Goal: Information Seeking & Learning: Learn about a topic

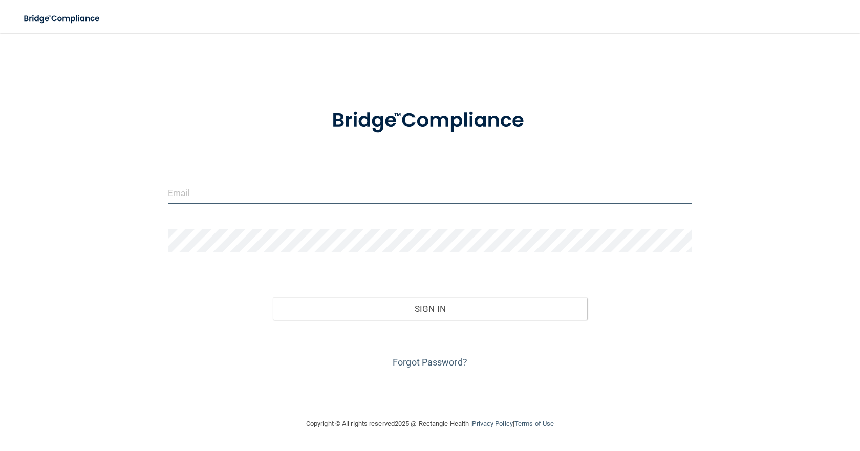
click at [276, 187] on input "email" at bounding box center [430, 192] width 524 height 23
type input "[EMAIL_ADDRESS][DOMAIN_NAME]"
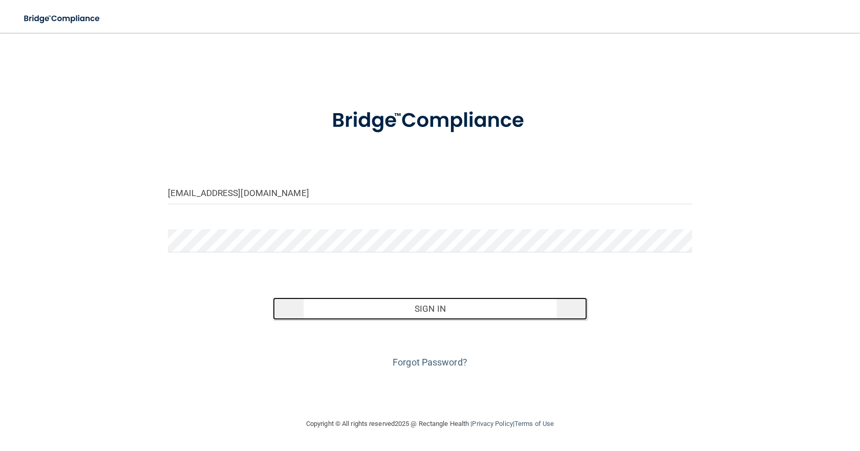
click at [428, 312] on button "Sign In" at bounding box center [430, 308] width 314 height 23
click at [422, 309] on button "Sign In" at bounding box center [430, 308] width 314 height 23
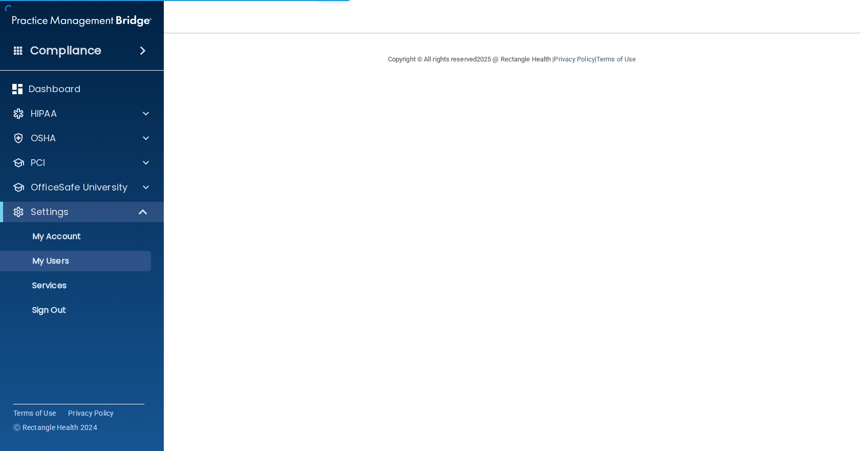
select select "20"
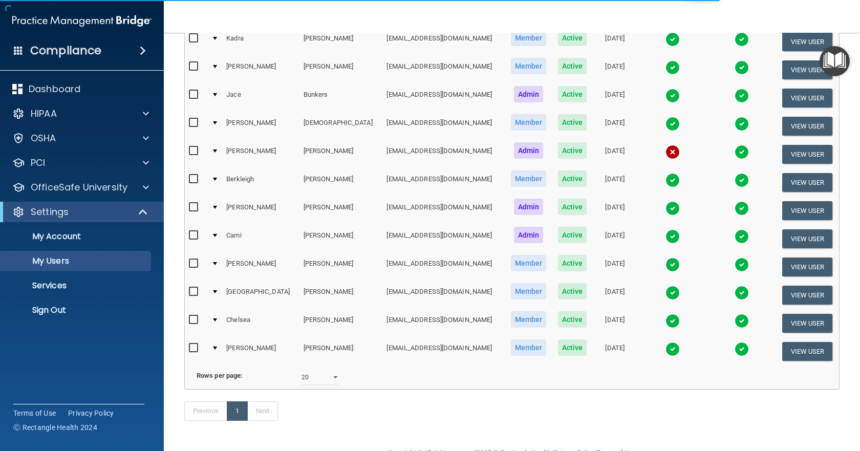
scroll to position [154, 0]
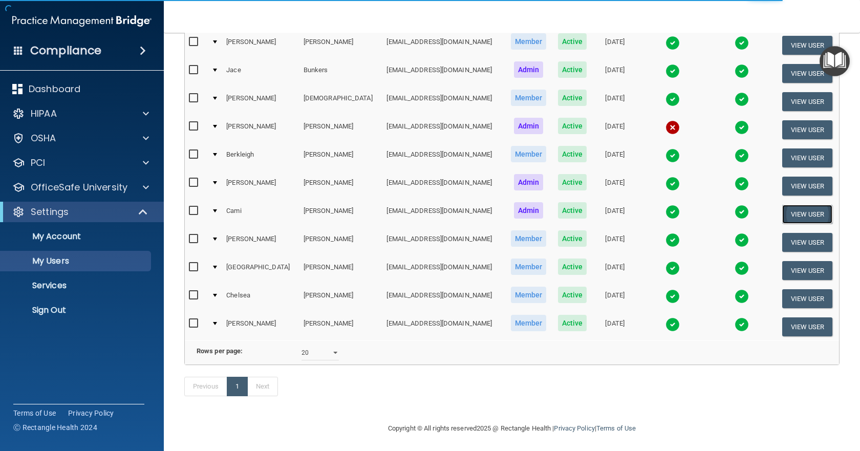
click at [804, 210] on button "View User" at bounding box center [807, 214] width 51 height 19
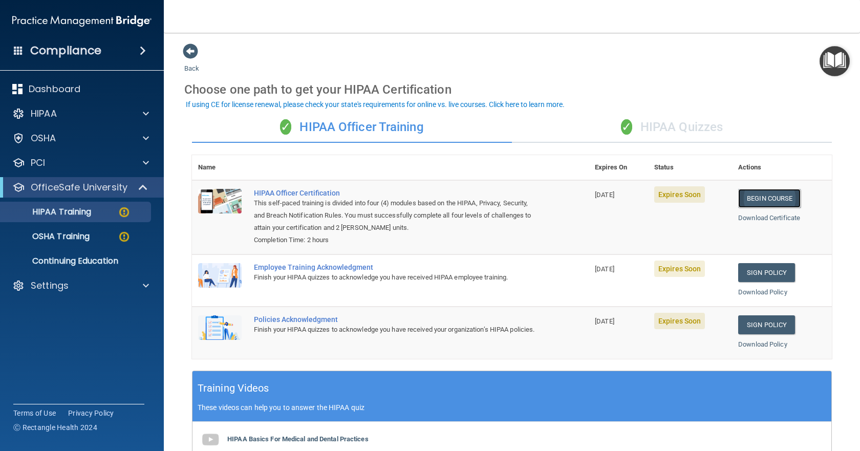
click at [748, 203] on link "Begin Course" at bounding box center [769, 198] width 62 height 19
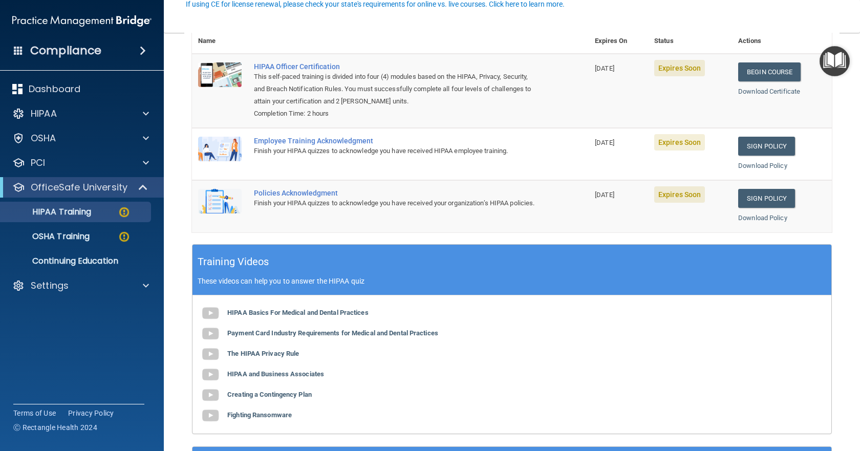
scroll to position [154, 0]
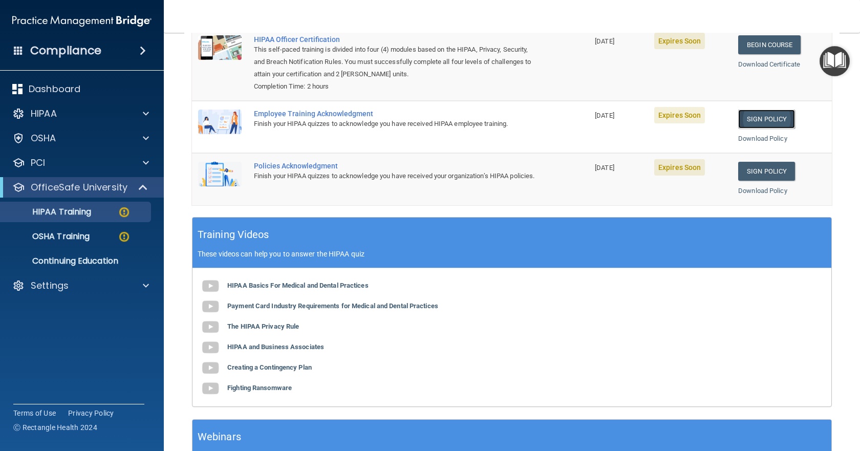
click at [764, 118] on link "Sign Policy" at bounding box center [766, 119] width 57 height 19
click at [755, 110] on link "Sign Policy" at bounding box center [766, 119] width 57 height 19
click at [761, 172] on link "Sign Policy" at bounding box center [766, 171] width 57 height 19
click at [246, 285] on b "HIPAA Basics For Medical and Dental Practices" at bounding box center [297, 285] width 141 height 8
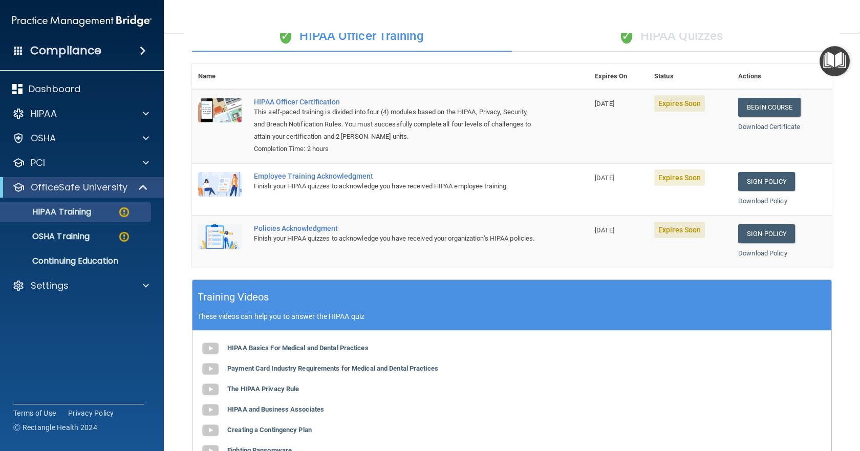
scroll to position [84, 0]
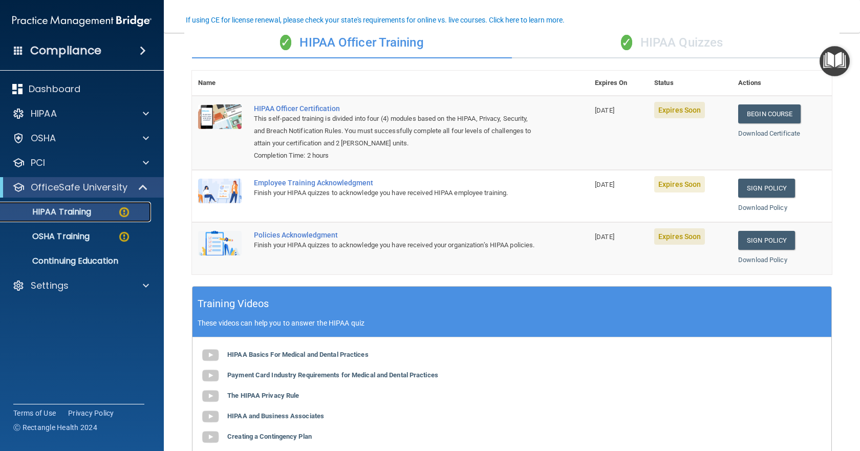
click at [58, 213] on p "HIPAA Training" at bounding box center [49, 212] width 84 height 10
click at [124, 211] on img at bounding box center [124, 212] width 13 height 13
click at [85, 258] on p "Continuing Education" at bounding box center [77, 261] width 140 height 10
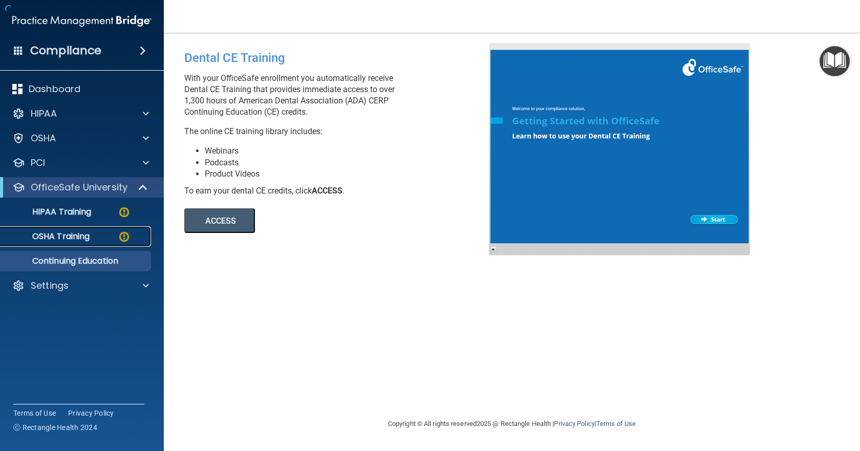
click at [70, 238] on p "OSHA Training" at bounding box center [48, 236] width 83 height 10
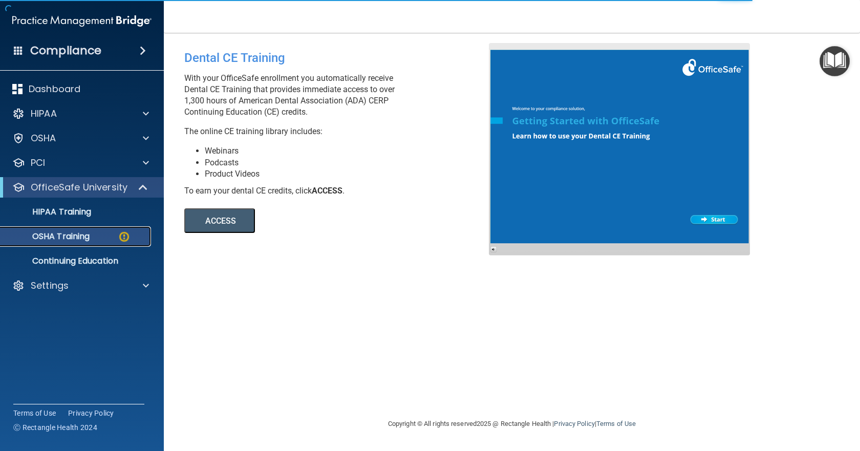
click at [75, 233] on p "OSHA Training" at bounding box center [48, 236] width 83 height 10
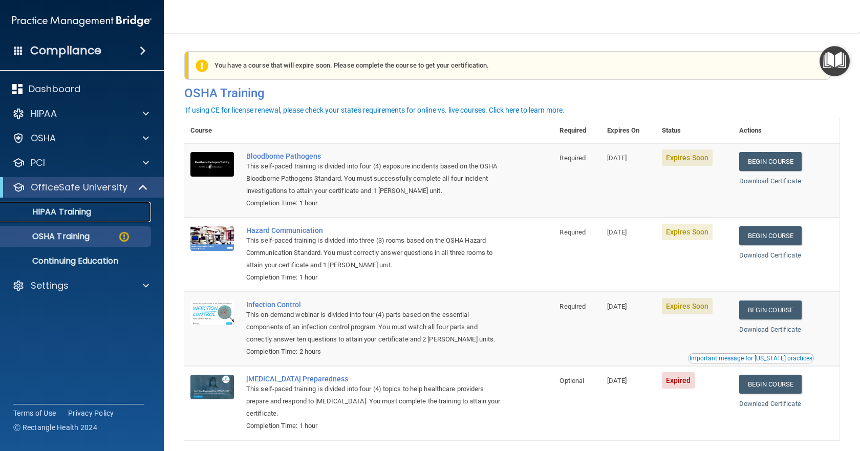
click at [47, 211] on p "HIPAA Training" at bounding box center [49, 212] width 84 height 10
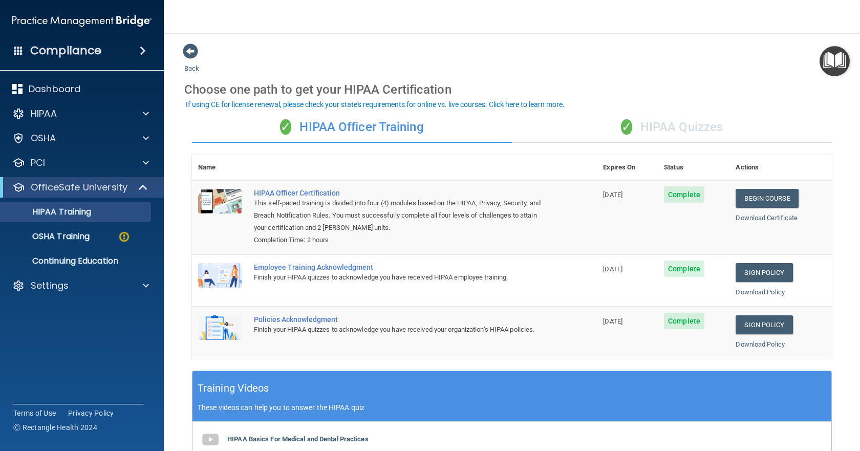
click at [671, 124] on div "✓ HIPAA Quizzes" at bounding box center [672, 127] width 320 height 31
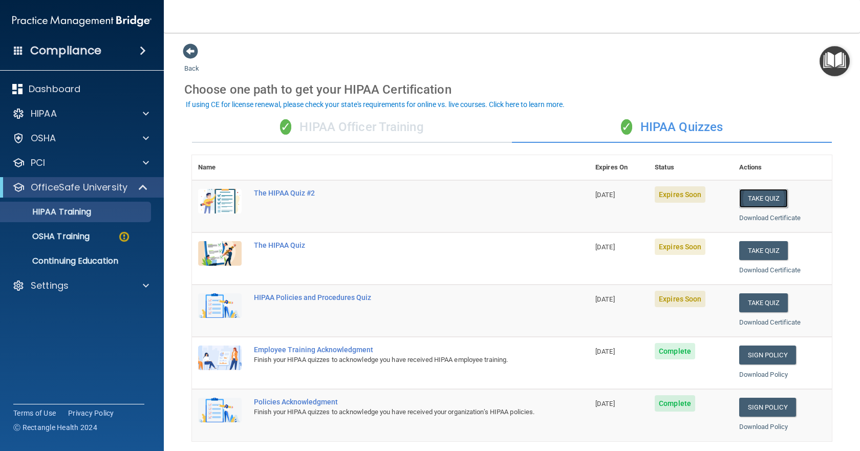
click at [745, 197] on button "Take Quiz" at bounding box center [763, 198] width 49 height 19
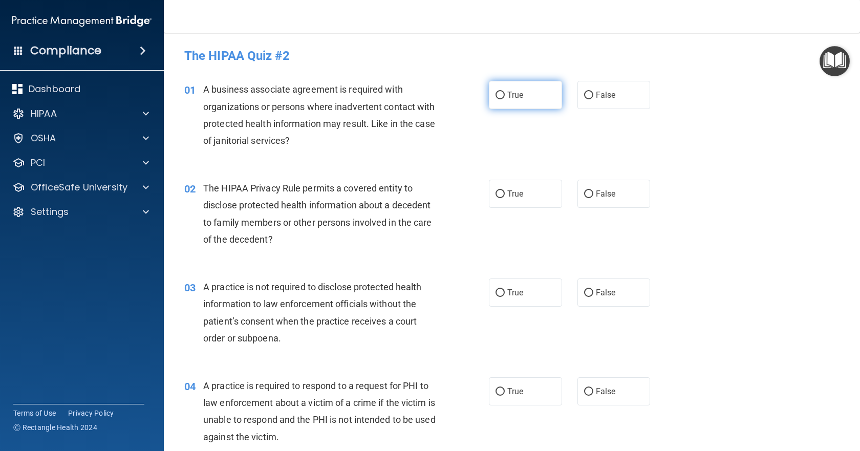
click at [496, 96] on input "True" at bounding box center [499, 96] width 9 height 8
radio input "true"
click at [495, 97] on input "True" at bounding box center [499, 96] width 9 height 8
click at [495, 194] on input "True" at bounding box center [499, 194] width 9 height 8
radio input "true"
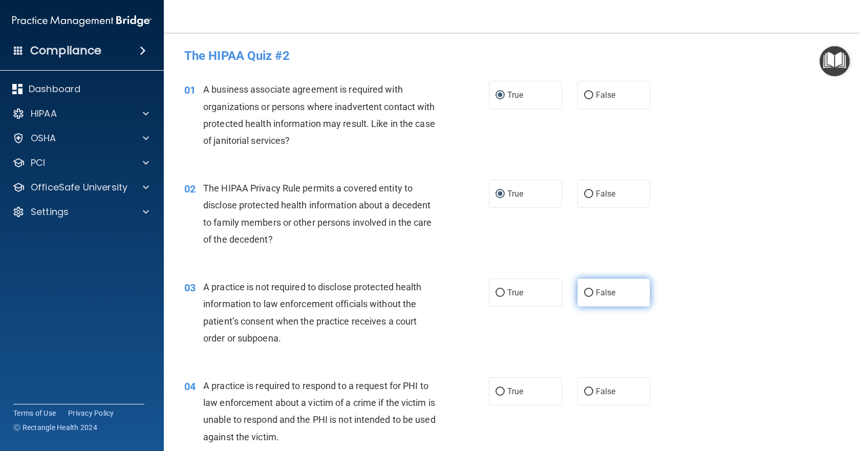
click at [588, 292] on input "False" at bounding box center [588, 293] width 9 height 8
radio input "true"
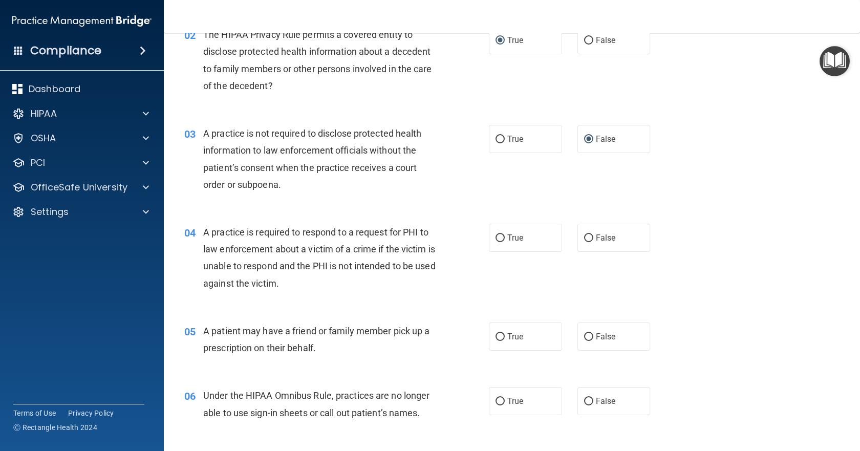
scroll to position [205, 0]
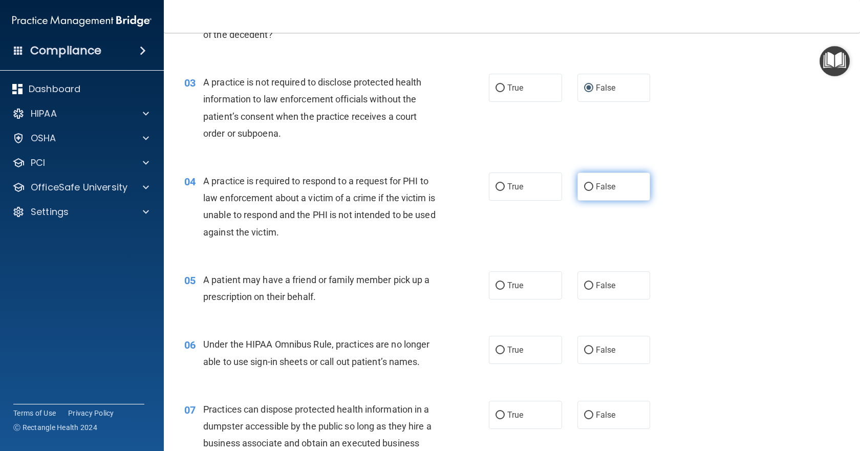
click at [584, 186] on input "False" at bounding box center [588, 187] width 9 height 8
radio input "true"
click at [586, 286] on input "False" at bounding box center [588, 286] width 9 height 8
radio input "true"
click at [496, 347] on input "True" at bounding box center [499, 350] width 9 height 8
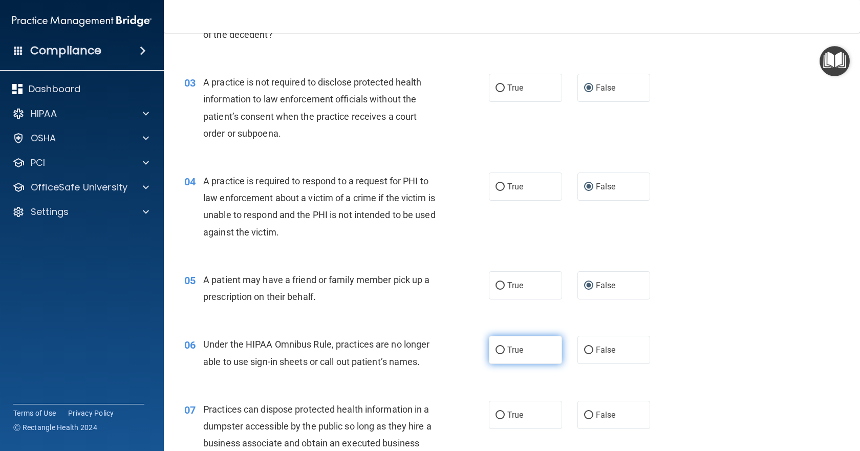
radio input "true"
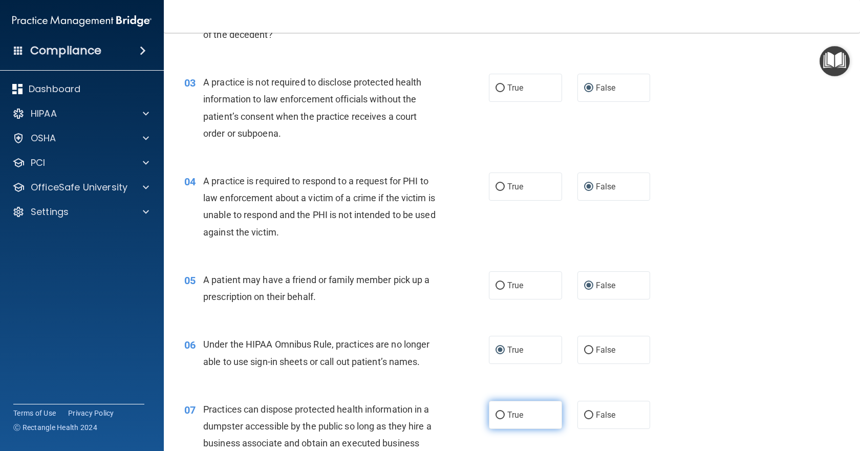
click at [497, 411] on input "True" at bounding box center [499, 415] width 9 height 8
radio input "true"
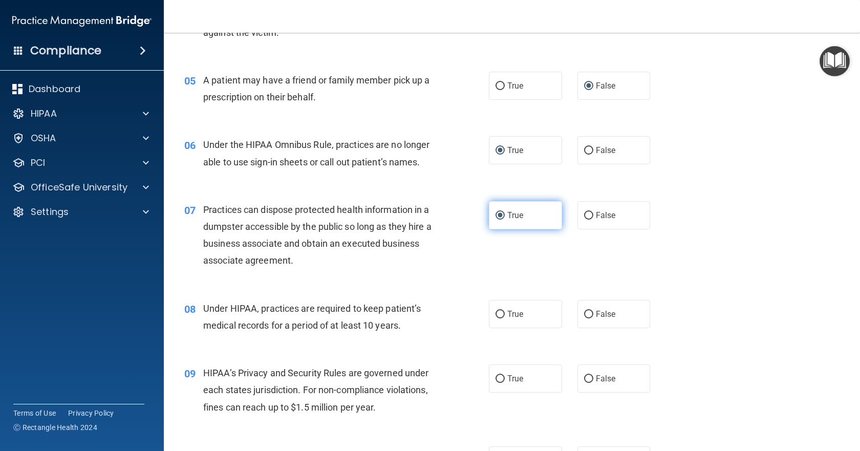
scroll to position [409, 0]
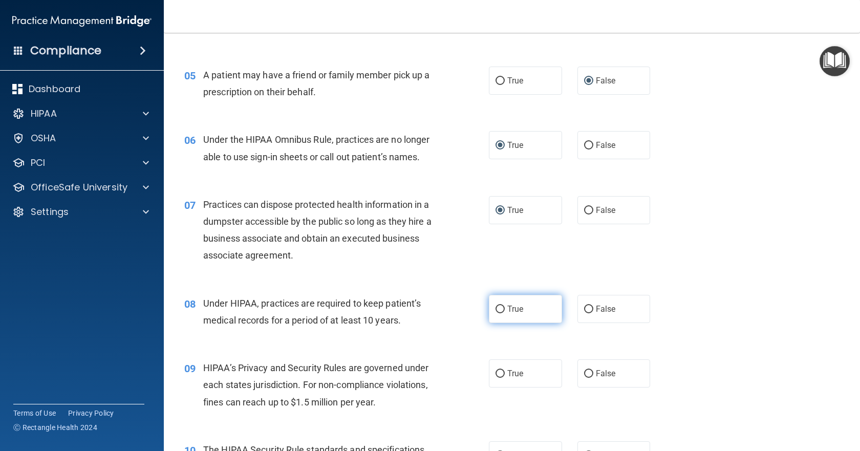
click at [499, 306] on input "True" at bounding box center [499, 310] width 9 height 8
radio input "true"
click at [584, 373] on input "False" at bounding box center [588, 374] width 9 height 8
radio input "true"
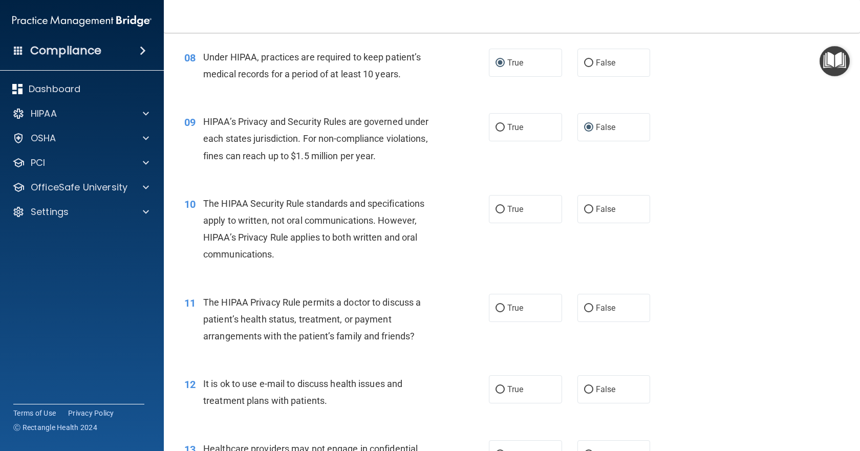
scroll to position [665, 0]
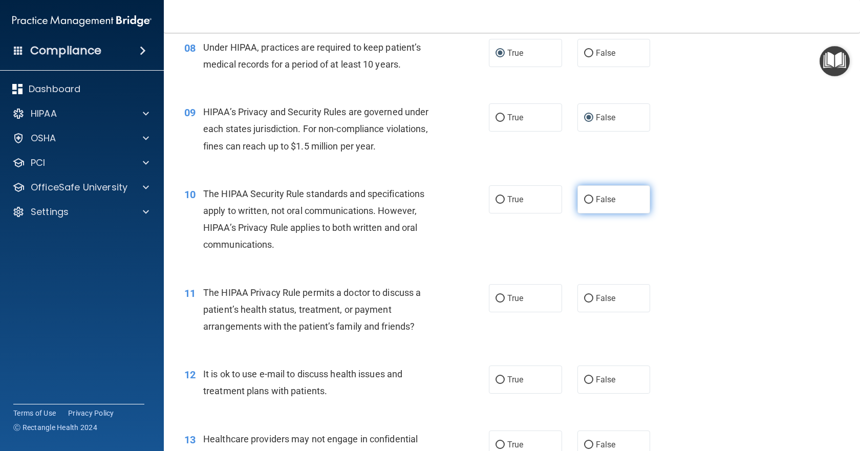
click at [584, 201] on input "False" at bounding box center [588, 200] width 9 height 8
radio input "true"
click at [501, 299] on label "True" at bounding box center [525, 298] width 73 height 28
click at [501, 299] on input "True" at bounding box center [499, 299] width 9 height 8
radio input "true"
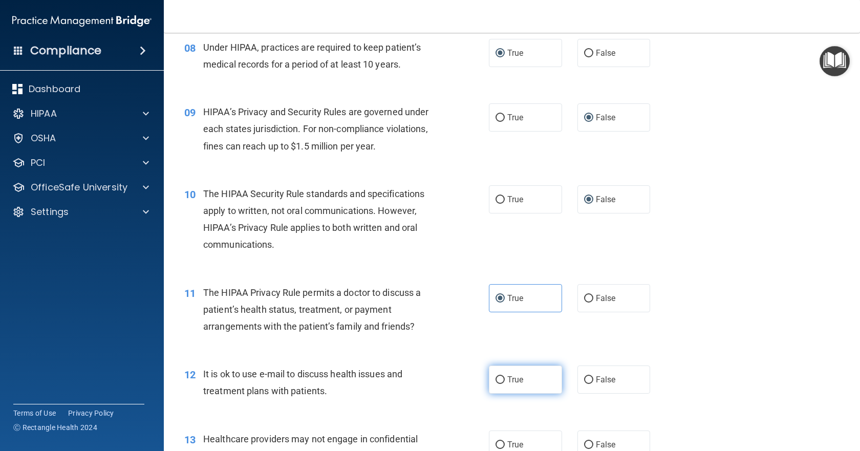
click at [495, 381] on input "True" at bounding box center [499, 380] width 9 height 8
radio input "true"
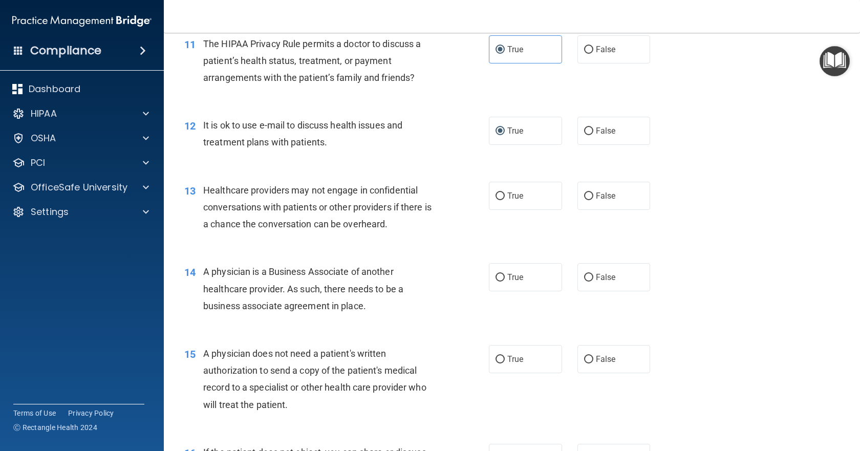
scroll to position [921, 0]
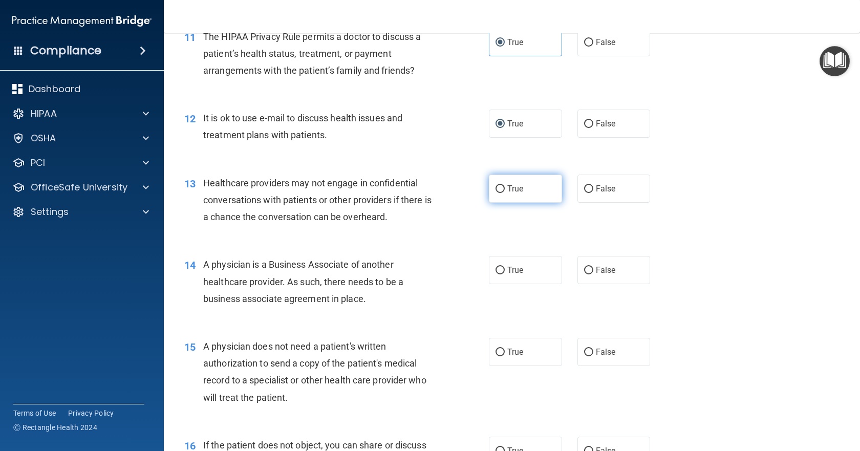
click at [495, 190] on input "True" at bounding box center [499, 189] width 9 height 8
radio input "true"
click at [586, 269] on input "False" at bounding box center [588, 271] width 9 height 8
radio input "true"
click at [586, 349] on input "False" at bounding box center [588, 353] width 9 height 8
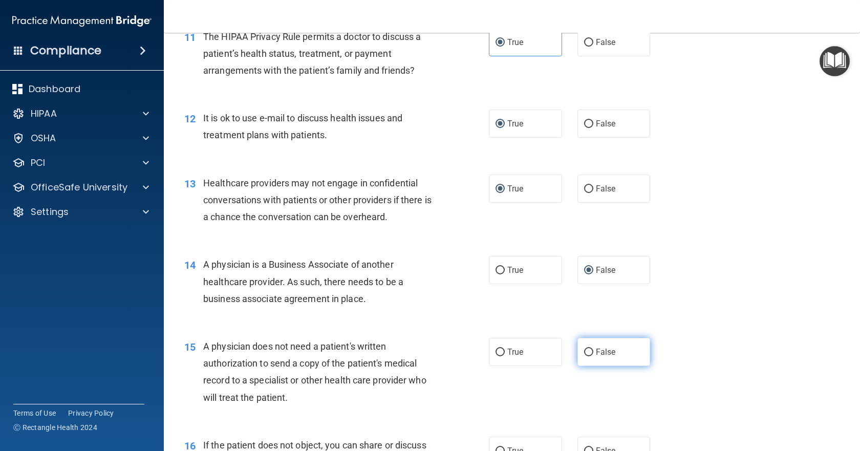
radio input "true"
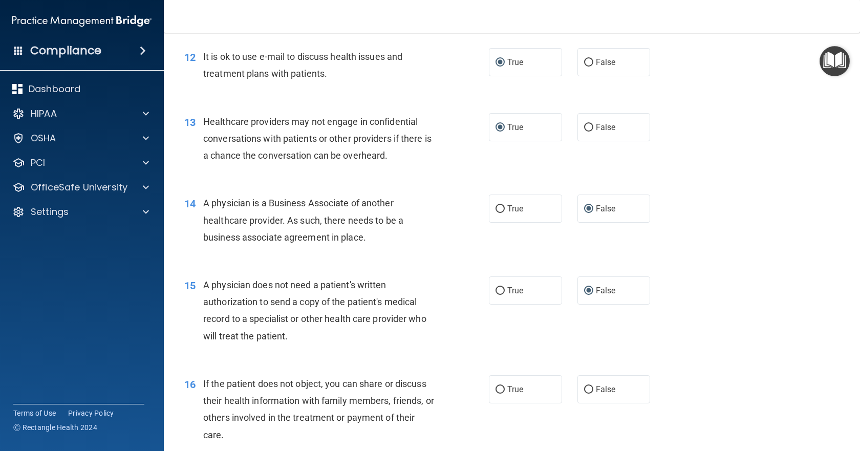
scroll to position [1024, 0]
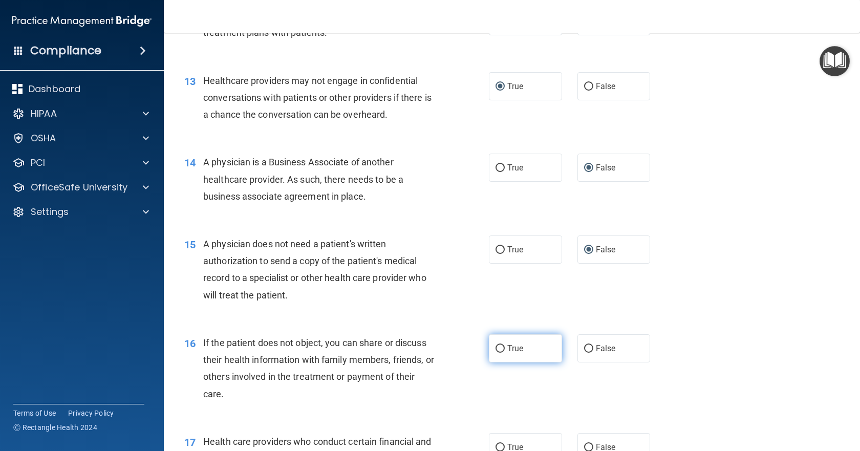
click at [497, 348] on input "True" at bounding box center [499, 349] width 9 height 8
radio input "true"
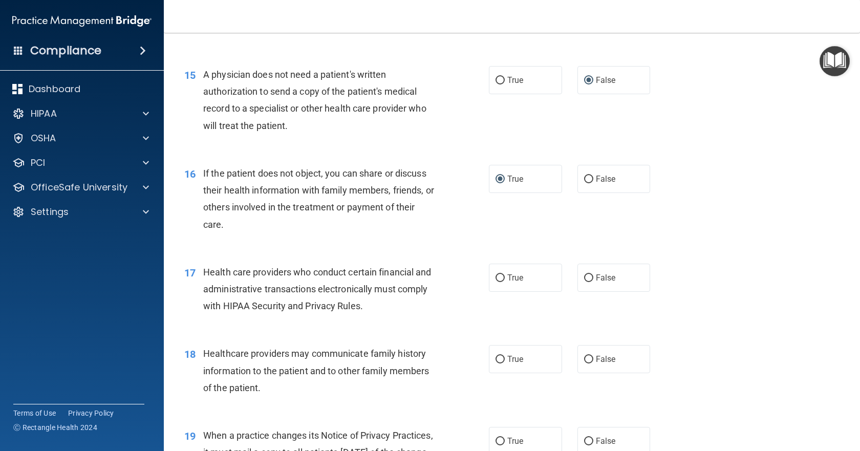
scroll to position [1228, 0]
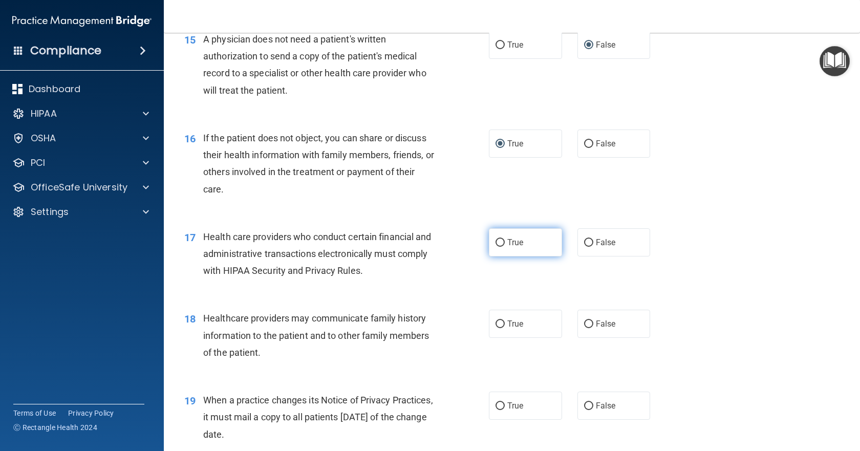
drag, startPoint x: 495, startPoint y: 241, endPoint x: 490, endPoint y: 246, distance: 7.6
click at [495, 240] on input "True" at bounding box center [499, 243] width 9 height 8
radio input "true"
click at [584, 321] on input "False" at bounding box center [588, 324] width 9 height 8
radio input "true"
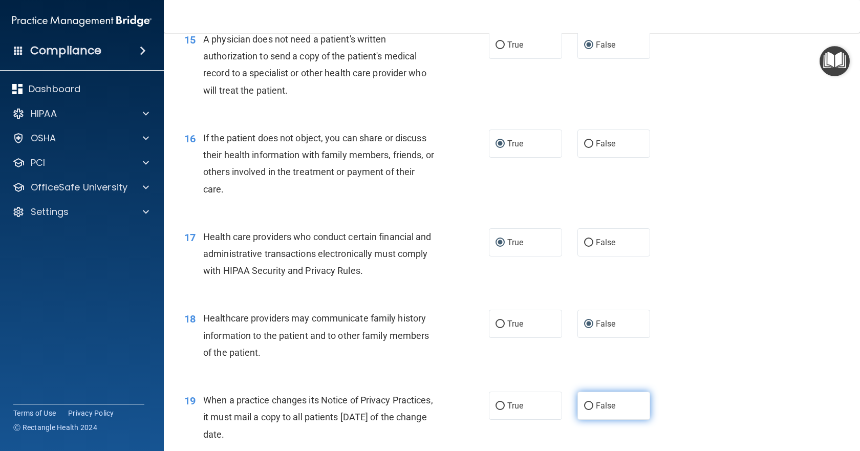
click at [585, 405] on input "False" at bounding box center [588, 406] width 9 height 8
radio input "true"
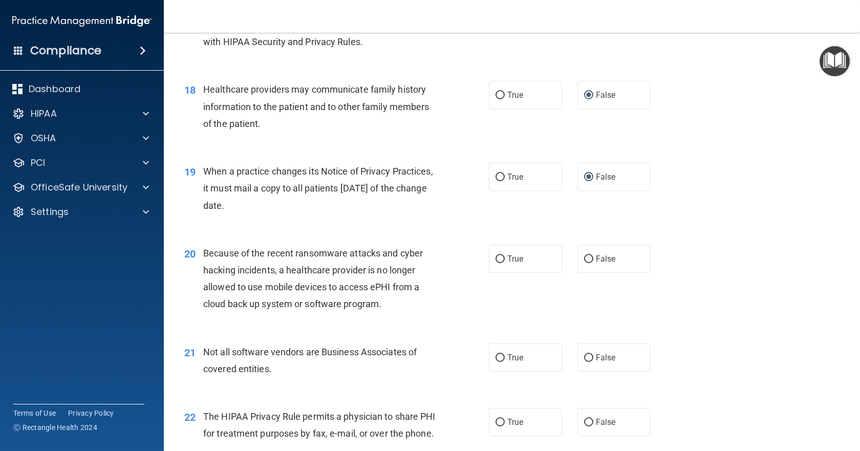
scroll to position [1484, 0]
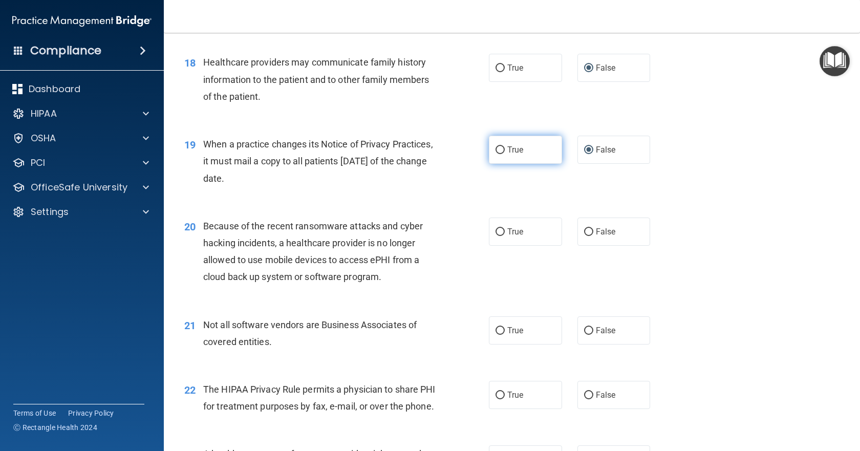
click at [496, 149] on input "True" at bounding box center [499, 150] width 9 height 8
radio input "true"
radio input "false"
click at [495, 234] on input "True" at bounding box center [499, 232] width 9 height 8
radio input "true"
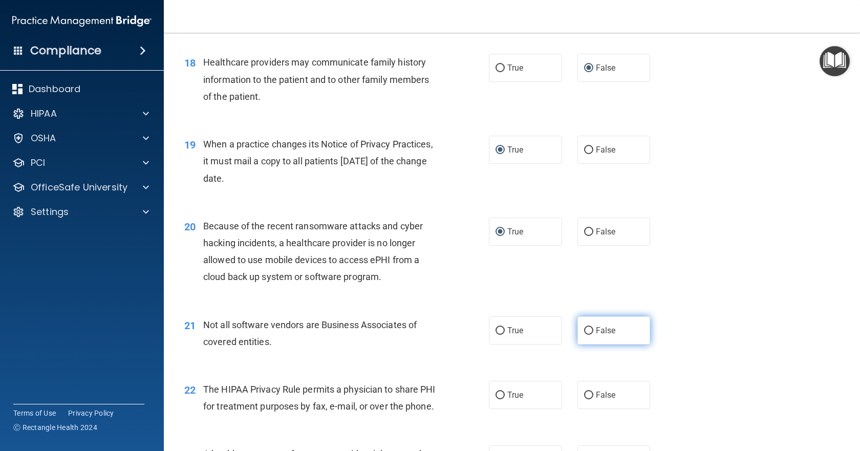
click at [584, 332] on input "False" at bounding box center [588, 331] width 9 height 8
radio input "true"
click at [587, 394] on input "False" at bounding box center [588, 396] width 9 height 8
radio input "true"
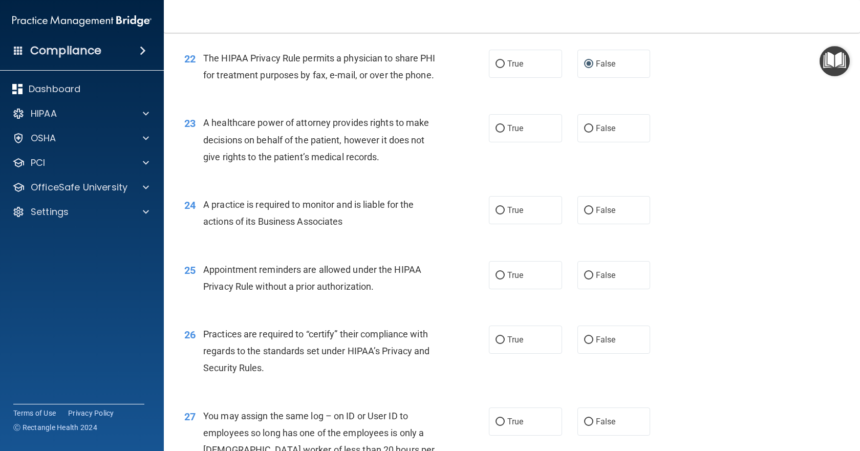
scroll to position [1791, 0]
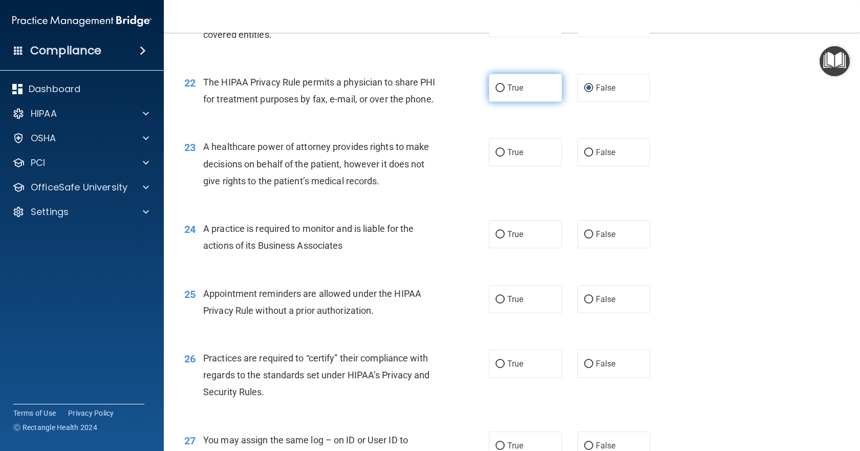
click at [499, 86] on input "True" at bounding box center [499, 88] width 9 height 8
radio input "true"
radio input "false"
click at [584, 157] on input "False" at bounding box center [588, 153] width 9 height 8
radio input "true"
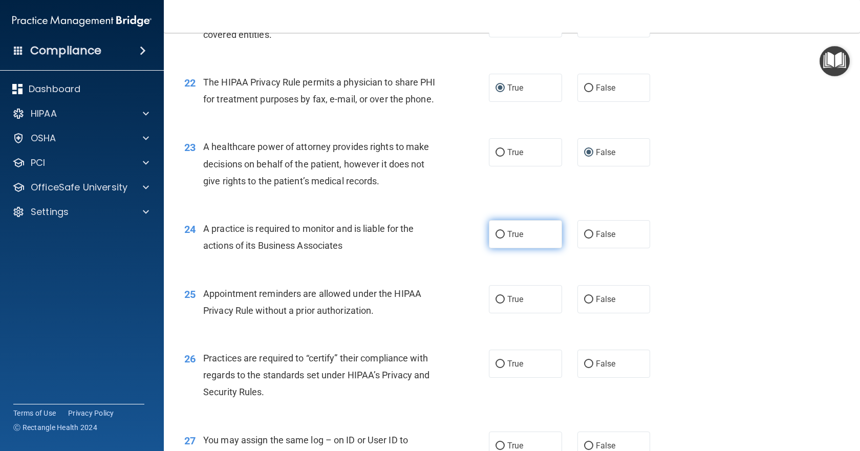
click at [495, 239] on input "True" at bounding box center [499, 235] width 9 height 8
radio input "true"
click at [584, 304] on input "False" at bounding box center [588, 300] width 9 height 8
radio input "true"
click at [498, 368] on input "True" at bounding box center [499, 364] width 9 height 8
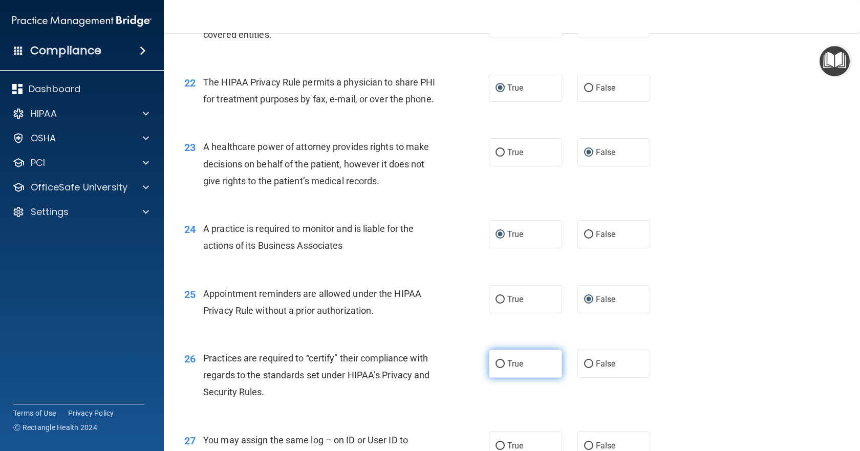
radio input "true"
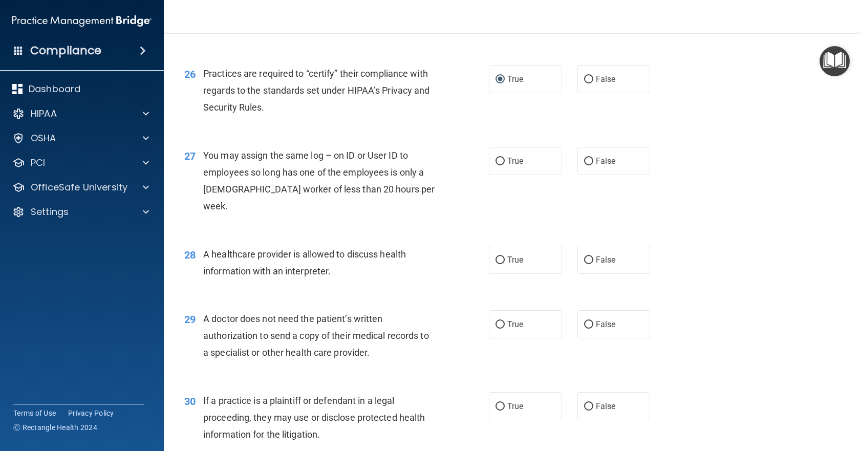
scroll to position [2098, 0]
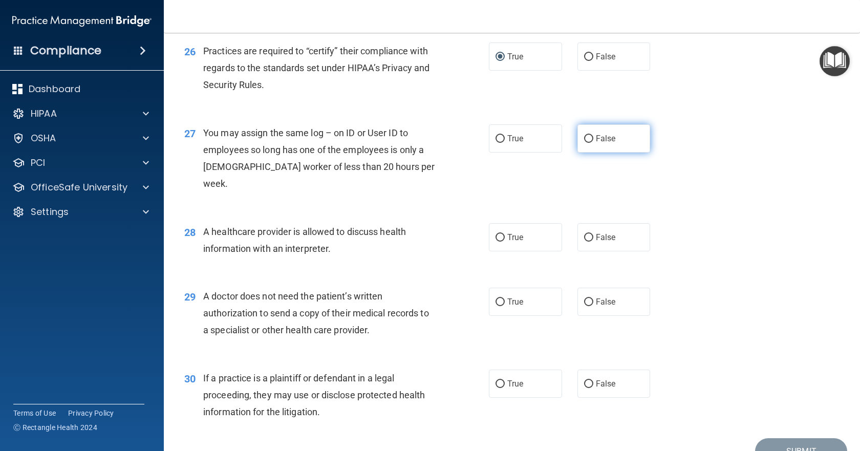
click at [584, 143] on input "False" at bounding box center [588, 139] width 9 height 8
radio input "true"
click at [584, 236] on input "False" at bounding box center [588, 238] width 9 height 8
radio input "true"
click at [495, 303] on input "True" at bounding box center [499, 302] width 9 height 8
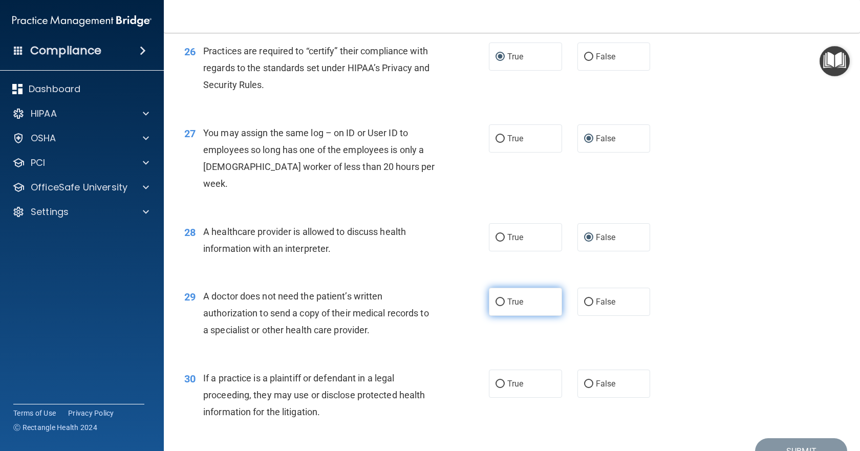
radio input "true"
click at [584, 383] on input "False" at bounding box center [588, 384] width 9 height 8
radio input "true"
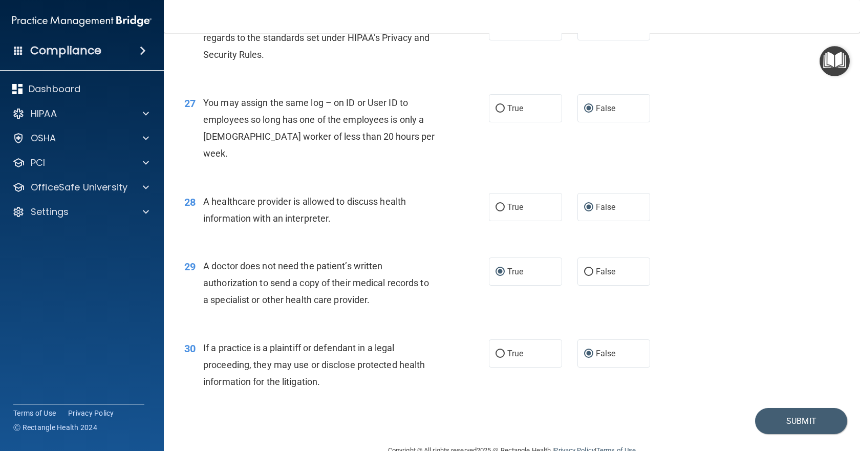
scroll to position [2153, 0]
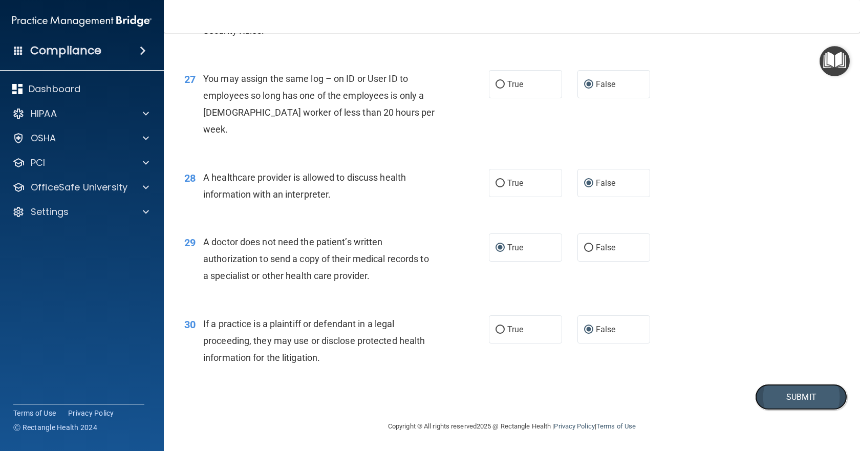
click at [798, 402] on button "Submit" at bounding box center [801, 397] width 92 height 26
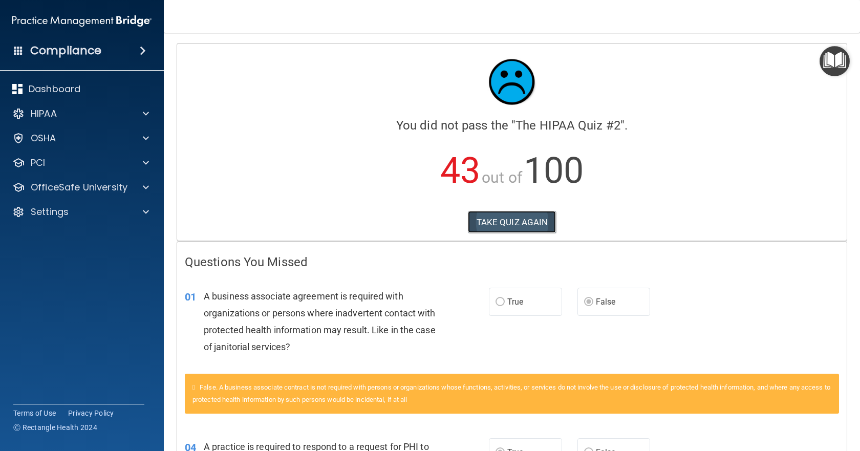
click at [531, 230] on button "TAKE QUIZ AGAIN" at bounding box center [512, 222] width 89 height 23
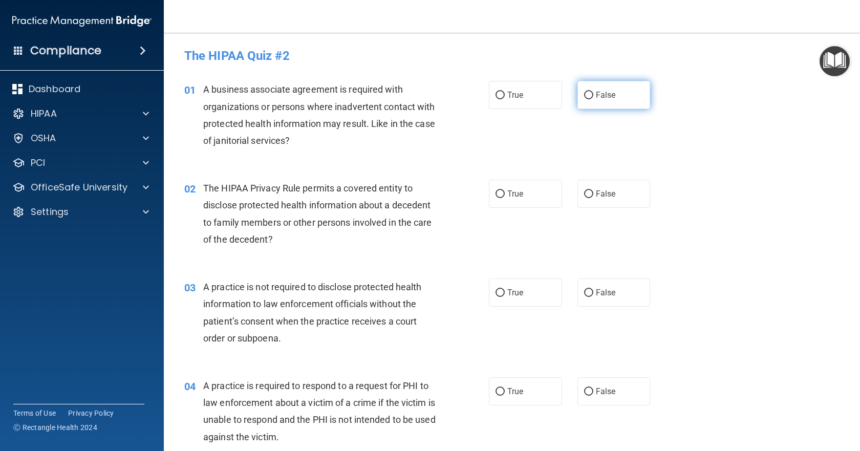
click at [584, 96] on input "False" at bounding box center [588, 96] width 9 height 8
radio input "true"
click at [495, 195] on input "True" at bounding box center [499, 194] width 9 height 8
radio input "true"
click at [584, 292] on input "False" at bounding box center [588, 293] width 9 height 8
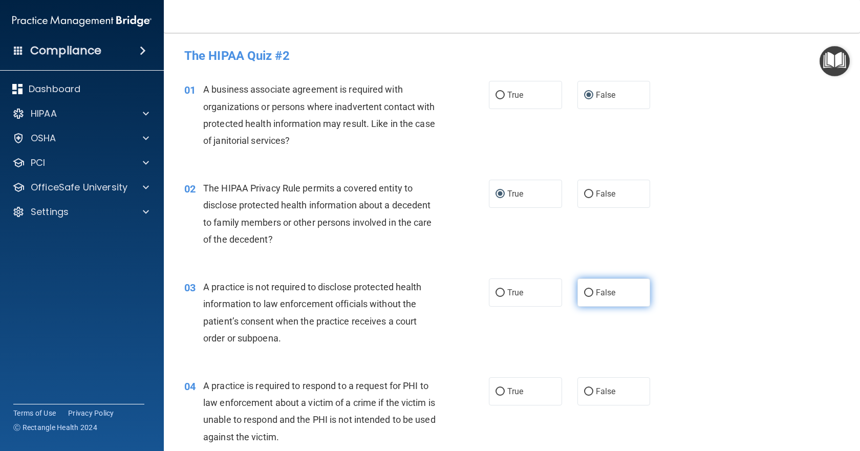
radio input "true"
click at [495, 389] on input "True" at bounding box center [499, 392] width 9 height 8
radio input "true"
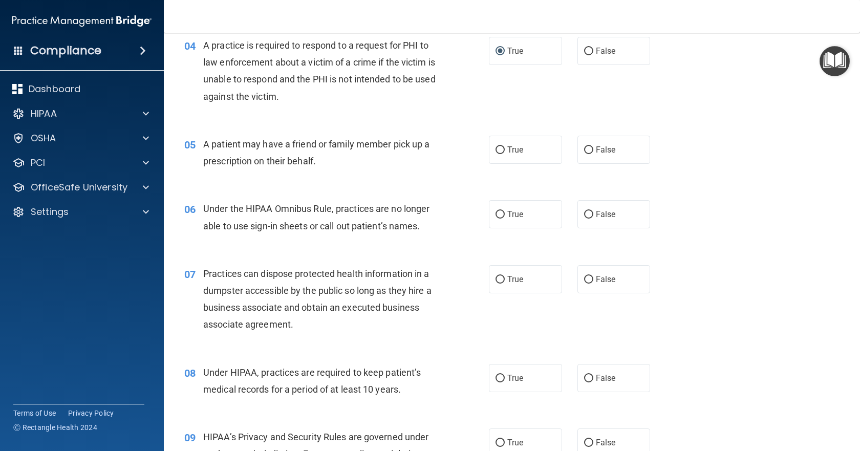
scroll to position [358, 0]
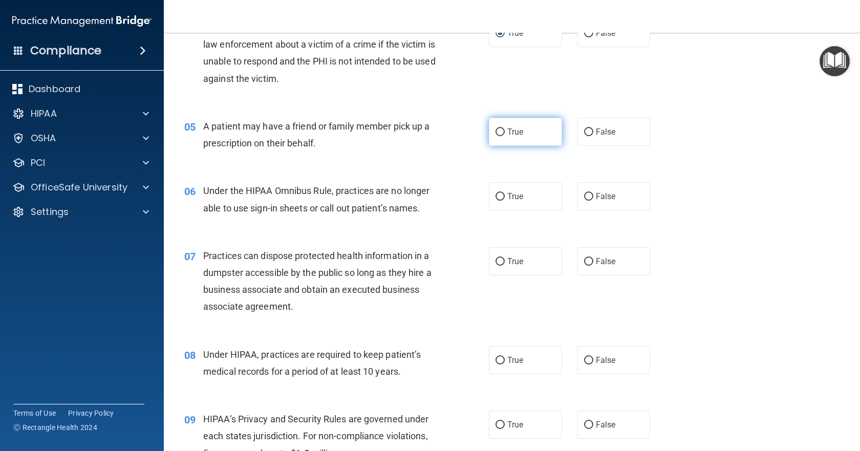
click at [496, 135] on input "True" at bounding box center [499, 132] width 9 height 8
radio input "true"
click at [587, 200] on input "False" at bounding box center [588, 197] width 9 height 8
radio input "true"
click at [584, 261] on input "False" at bounding box center [588, 262] width 9 height 8
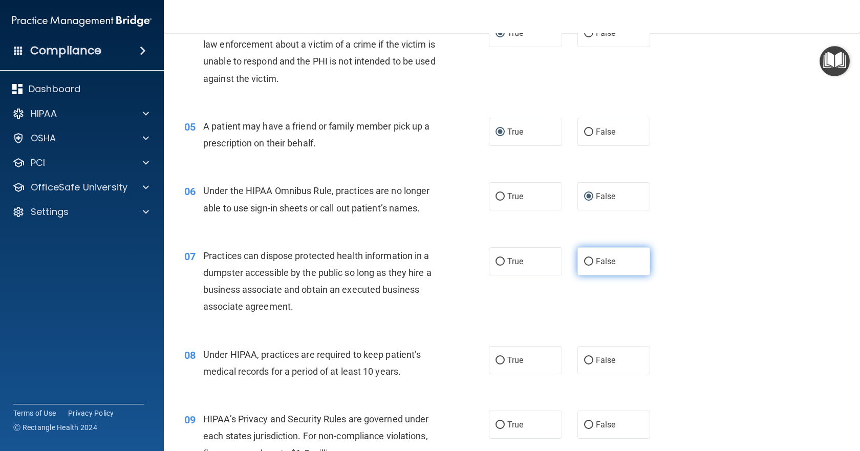
radio input "true"
click at [584, 359] on input "False" at bounding box center [588, 361] width 9 height 8
radio input "true"
click at [586, 423] on input "False" at bounding box center [588, 425] width 9 height 8
radio input "true"
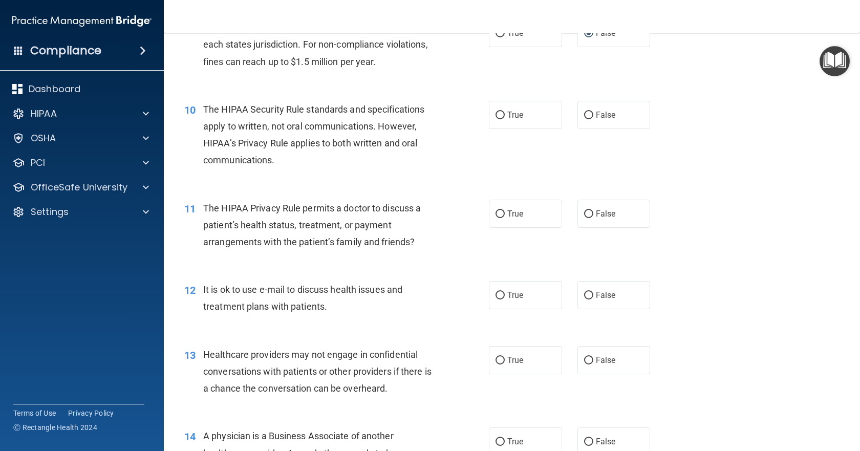
scroll to position [768, 0]
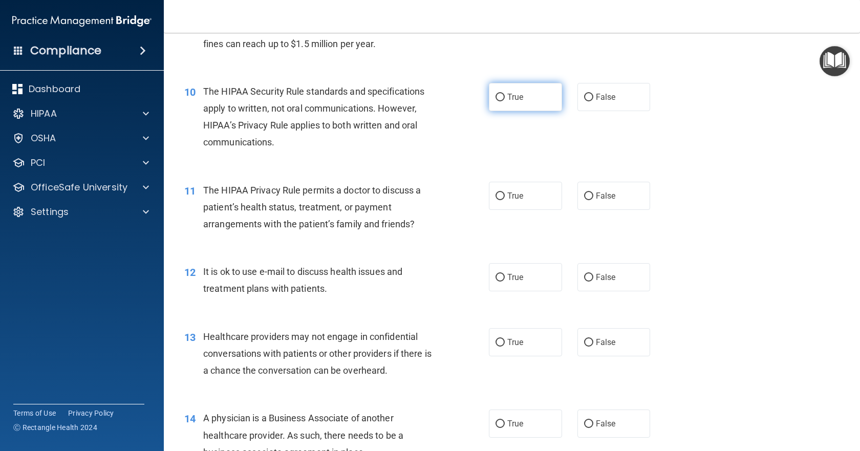
click at [495, 98] on input "True" at bounding box center [499, 98] width 9 height 8
radio input "true"
click at [497, 193] on input "True" at bounding box center [499, 196] width 9 height 8
radio input "true"
click at [500, 281] on input "True" at bounding box center [499, 278] width 9 height 8
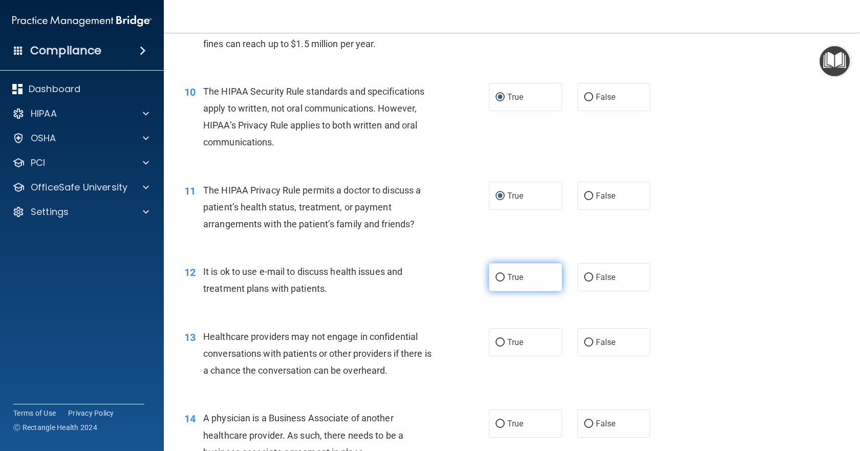
radio input "true"
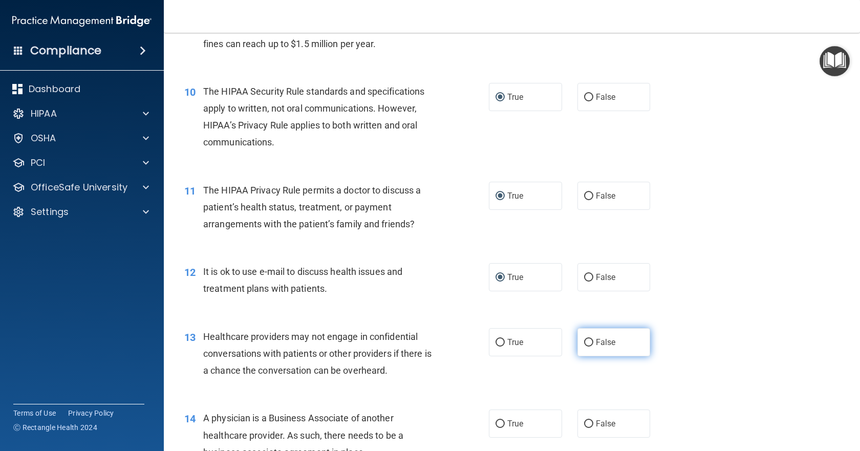
click at [587, 344] on input "False" at bounding box center [588, 343] width 9 height 8
radio input "true"
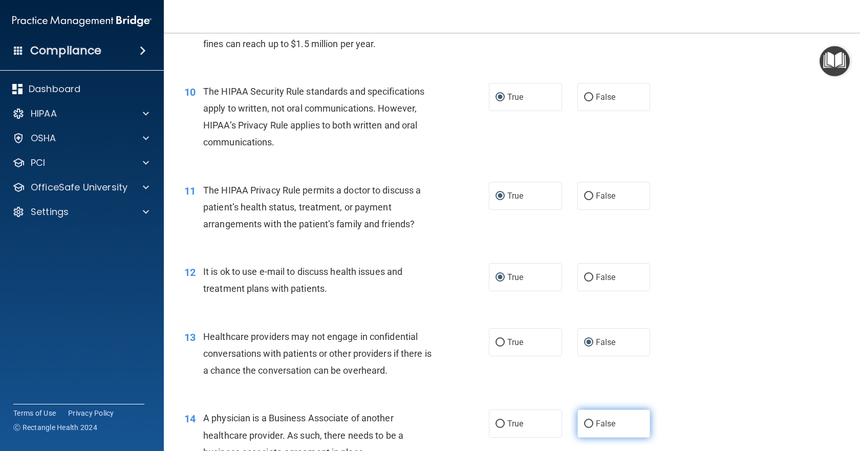
click at [584, 423] on input "False" at bounding box center [588, 424] width 9 height 8
radio input "true"
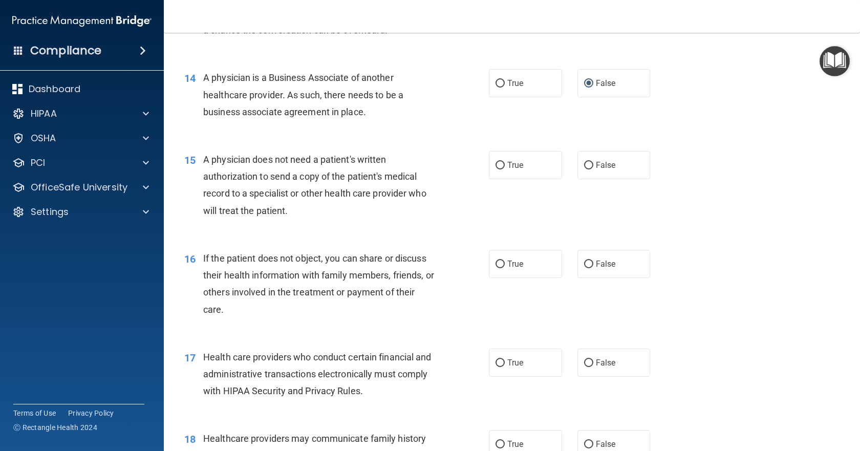
scroll to position [1126, 0]
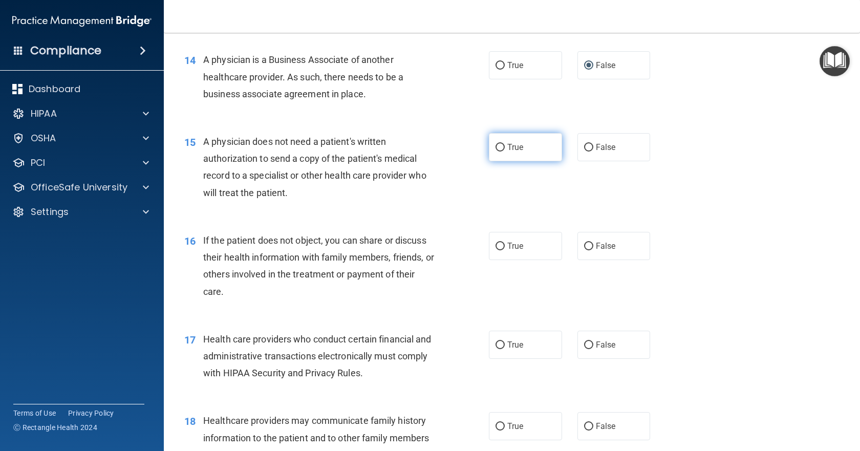
click at [496, 145] on input "True" at bounding box center [499, 148] width 9 height 8
radio input "true"
click at [497, 247] on input "True" at bounding box center [499, 247] width 9 height 8
radio input "true"
click at [495, 345] on input "True" at bounding box center [499, 345] width 9 height 8
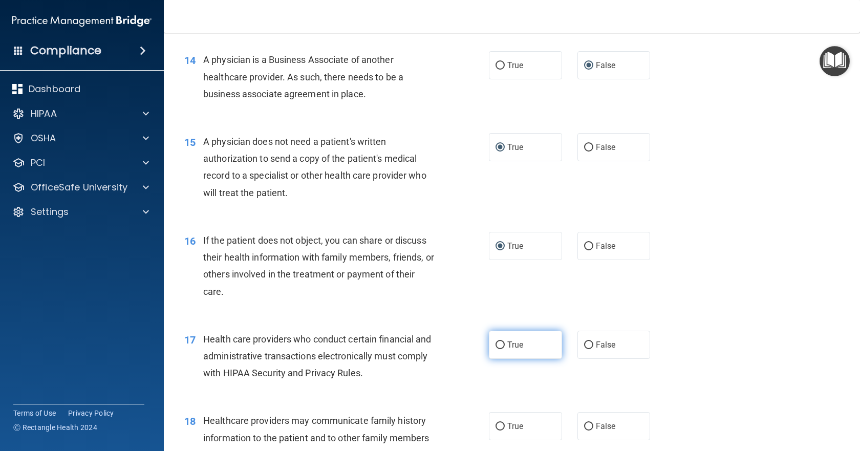
radio input "true"
click at [584, 426] on input "False" at bounding box center [588, 427] width 9 height 8
radio input "true"
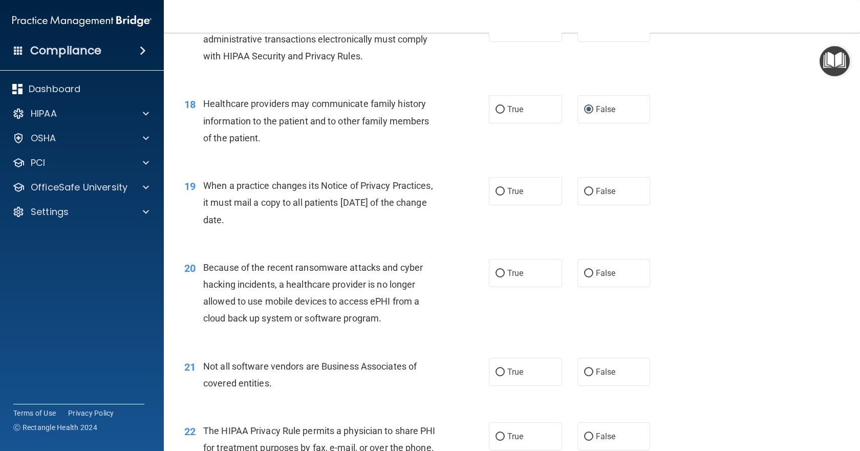
scroll to position [1484, 0]
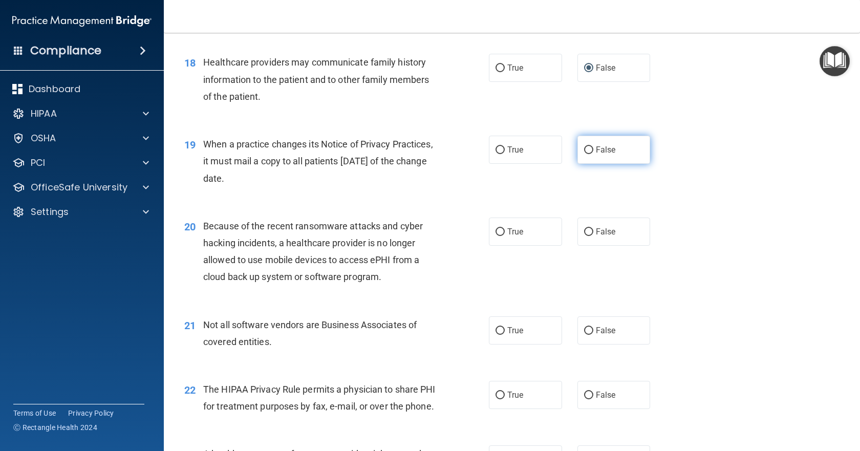
click at [588, 153] on input "False" at bounding box center [588, 150] width 9 height 8
radio input "true"
click at [585, 228] on input "False" at bounding box center [588, 232] width 9 height 8
radio input "true"
click at [495, 331] on input "True" at bounding box center [499, 331] width 9 height 8
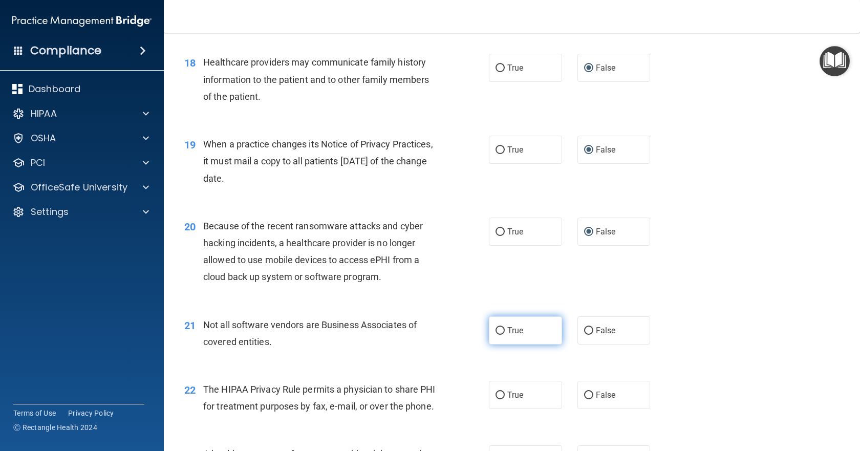
radio input "true"
drag, startPoint x: 495, startPoint y: 395, endPoint x: 696, endPoint y: 340, distance: 208.0
click at [497, 395] on input "True" at bounding box center [499, 396] width 9 height 8
radio input "true"
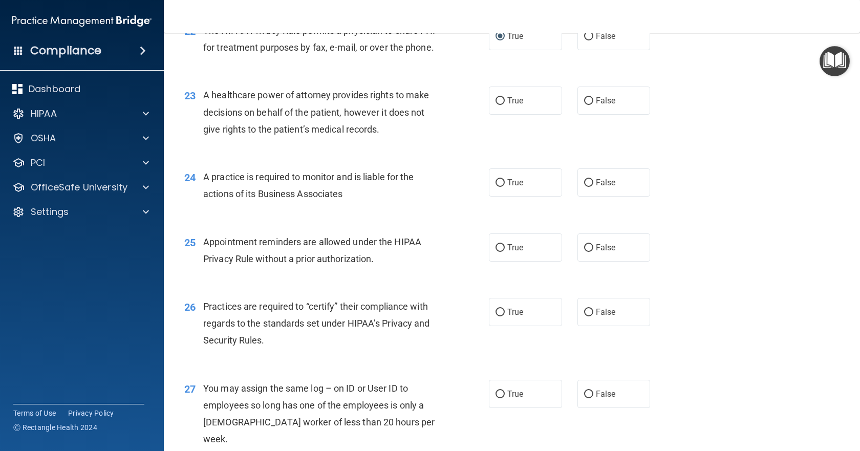
scroll to position [1843, 0]
click at [584, 105] on input "False" at bounding box center [588, 102] width 9 height 8
radio input "true"
click at [584, 194] on label "False" at bounding box center [613, 183] width 73 height 28
click at [584, 187] on input "False" at bounding box center [588, 184] width 9 height 8
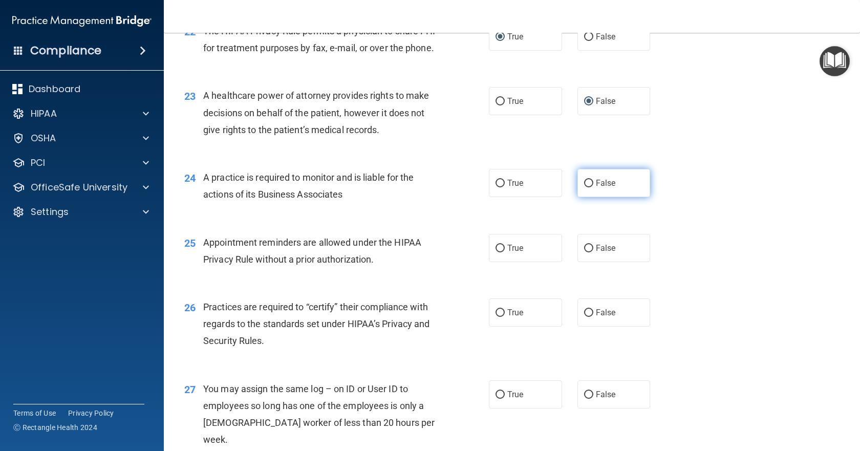
radio input "true"
click at [495, 252] on input "True" at bounding box center [499, 249] width 9 height 8
radio input "true"
click at [584, 317] on input "False" at bounding box center [588, 313] width 9 height 8
radio input "true"
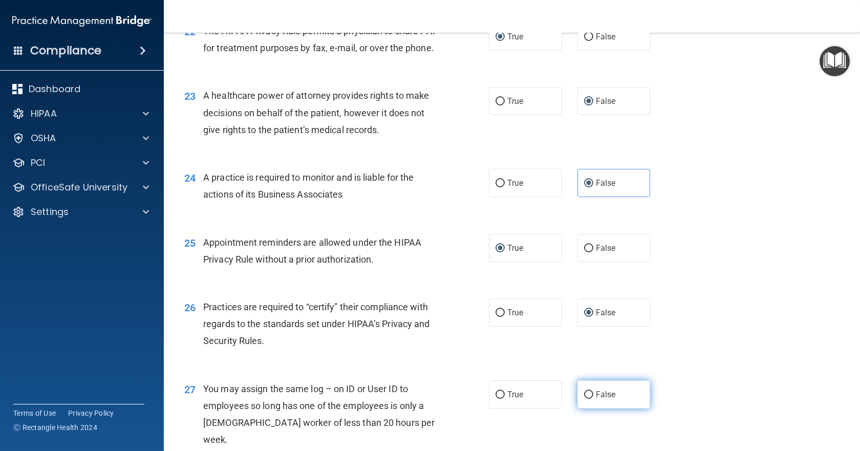
click at [584, 399] on input "False" at bounding box center [588, 395] width 9 height 8
radio input "true"
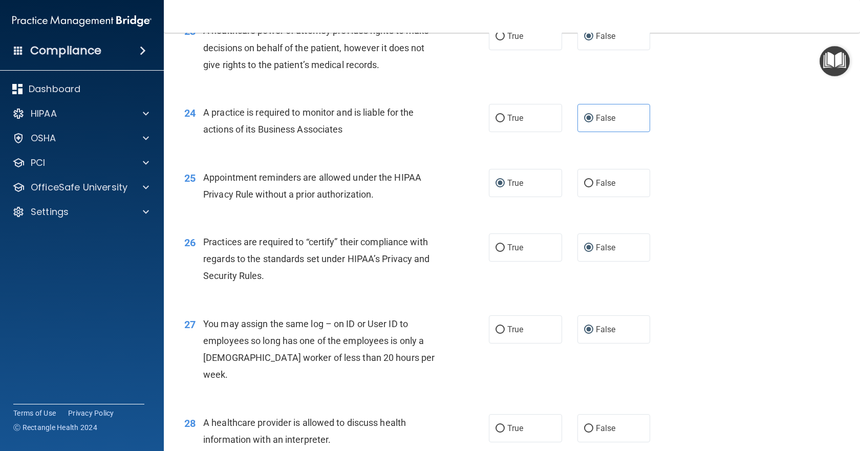
scroll to position [2047, 0]
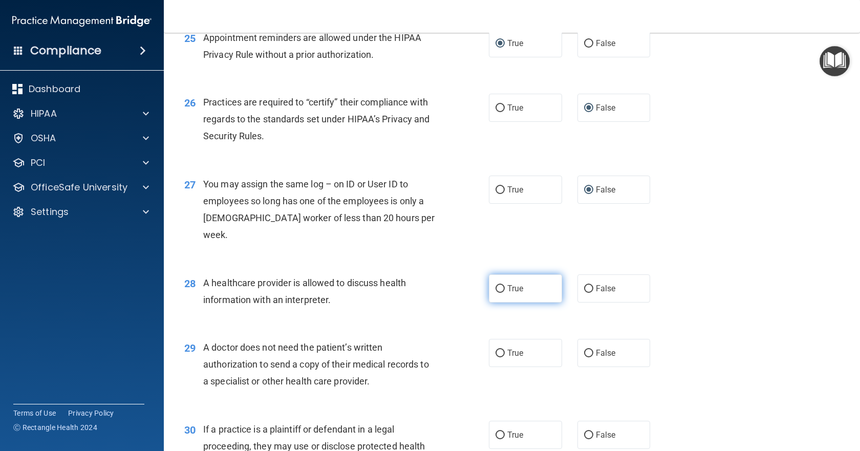
click at [499, 289] on input "True" at bounding box center [499, 289] width 9 height 8
radio input "true"
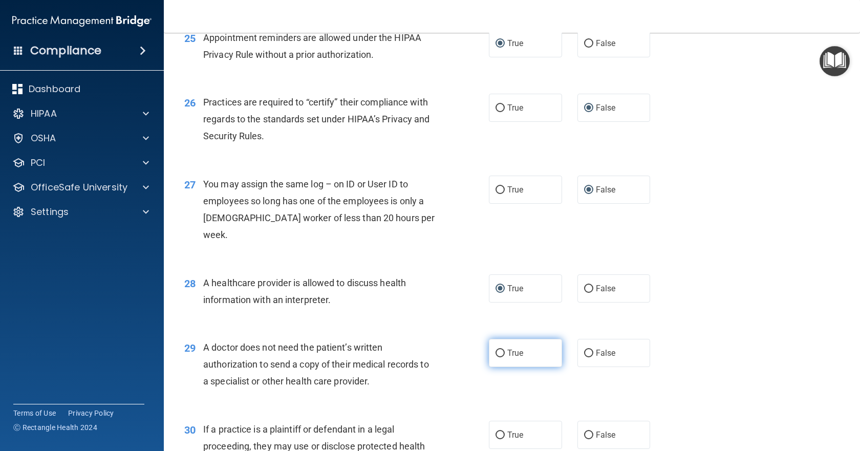
click at [495, 356] on input "True" at bounding box center [499, 354] width 9 height 8
radio input "true"
click at [499, 434] on input "True" at bounding box center [499, 435] width 9 height 8
radio input "true"
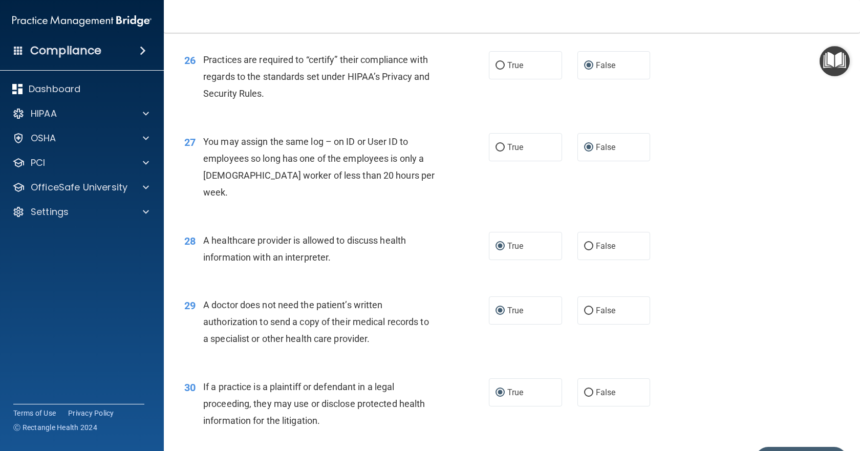
scroll to position [2153, 0]
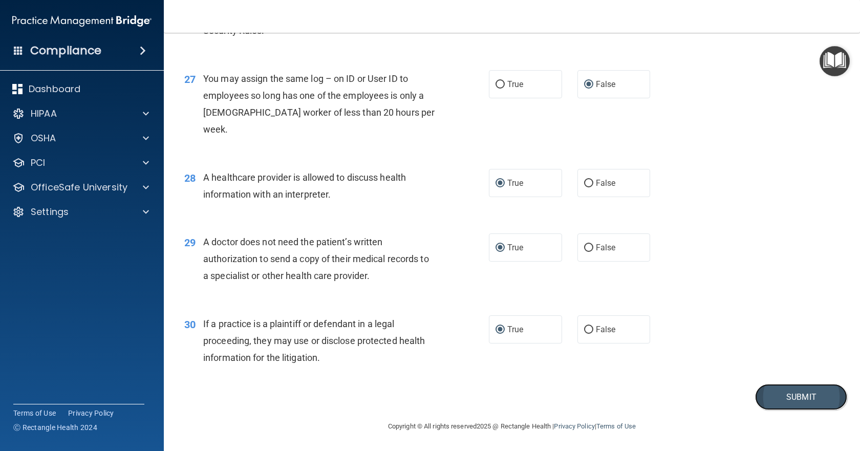
click at [796, 395] on button "Submit" at bounding box center [801, 397] width 92 height 26
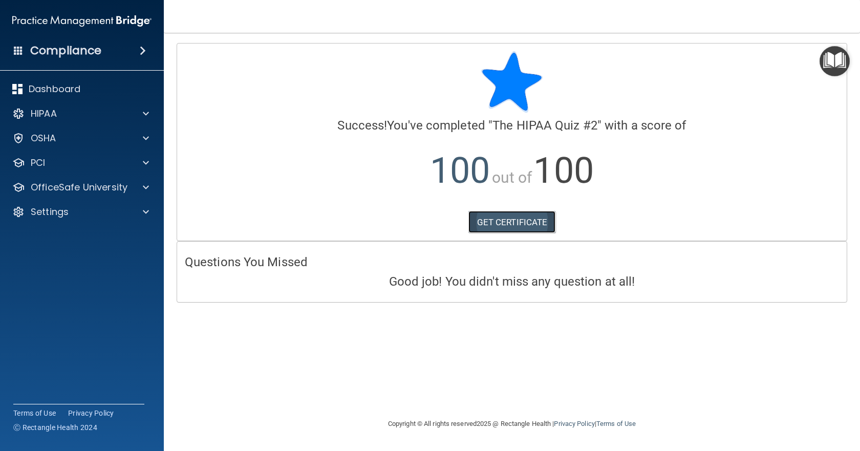
click at [543, 227] on link "GET CERTIFICATE" at bounding box center [512, 222] width 88 height 23
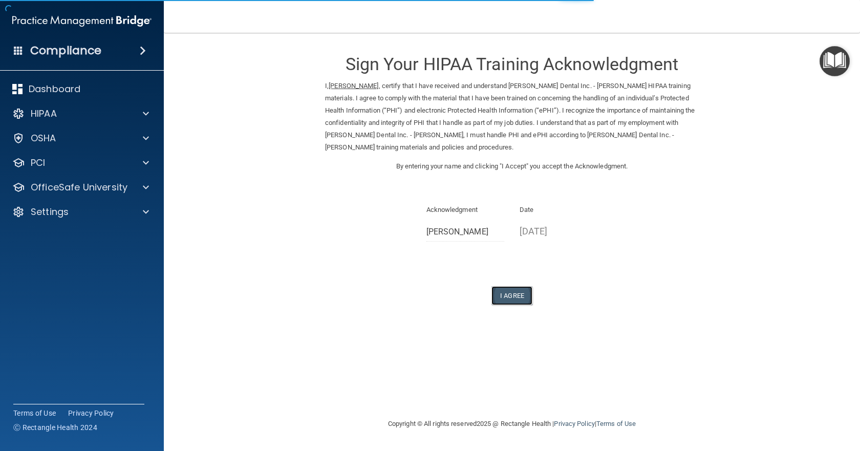
click at [519, 294] on button "I Agree" at bounding box center [511, 295] width 41 height 19
click at [508, 292] on button "I Agree" at bounding box center [511, 295] width 41 height 19
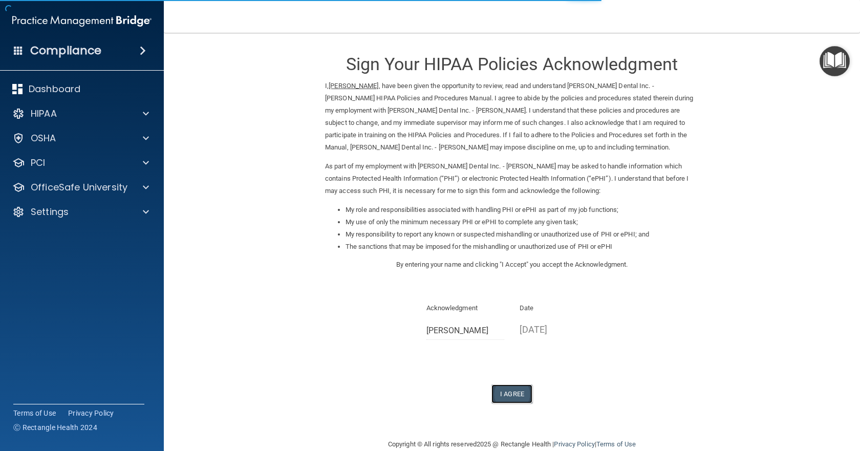
click at [501, 392] on button "I Agree" at bounding box center [511, 393] width 41 height 19
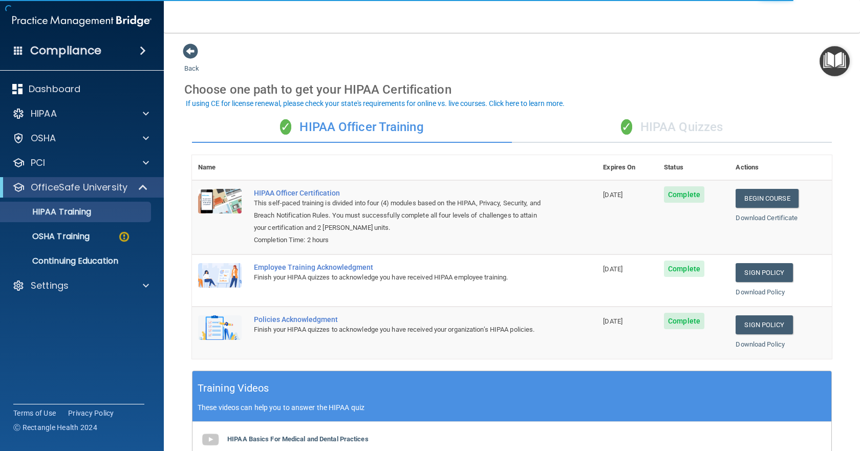
scroll to position [51, 0]
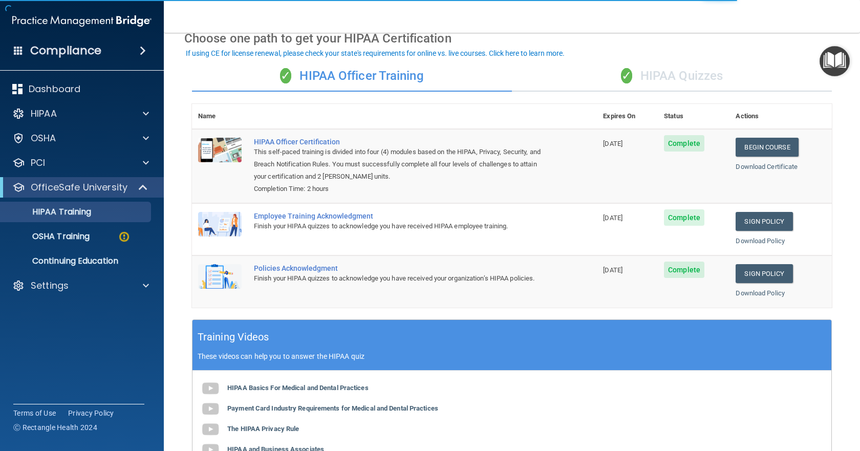
click at [649, 75] on div "✓ HIPAA Quizzes" at bounding box center [672, 76] width 320 height 31
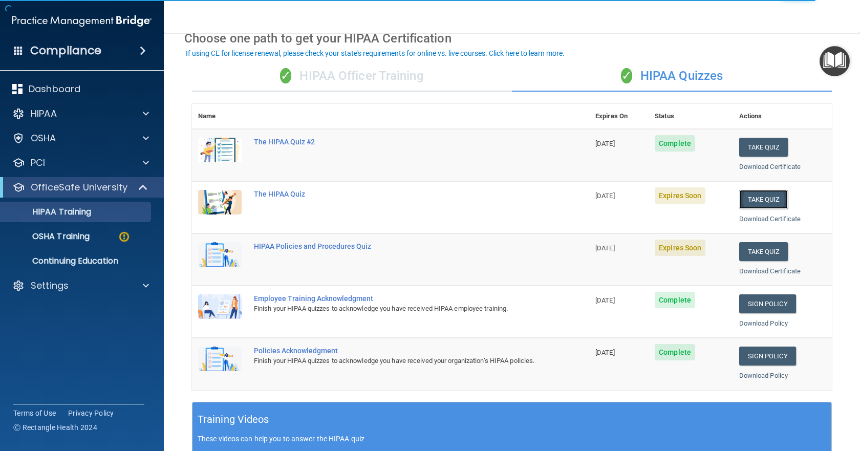
click at [754, 199] on button "Take Quiz" at bounding box center [763, 199] width 49 height 19
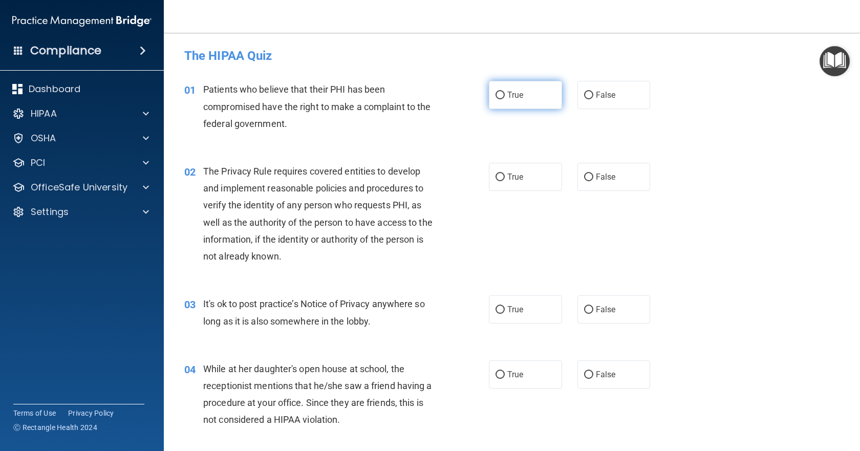
click at [496, 95] on input "True" at bounding box center [499, 96] width 9 height 8
radio input "true"
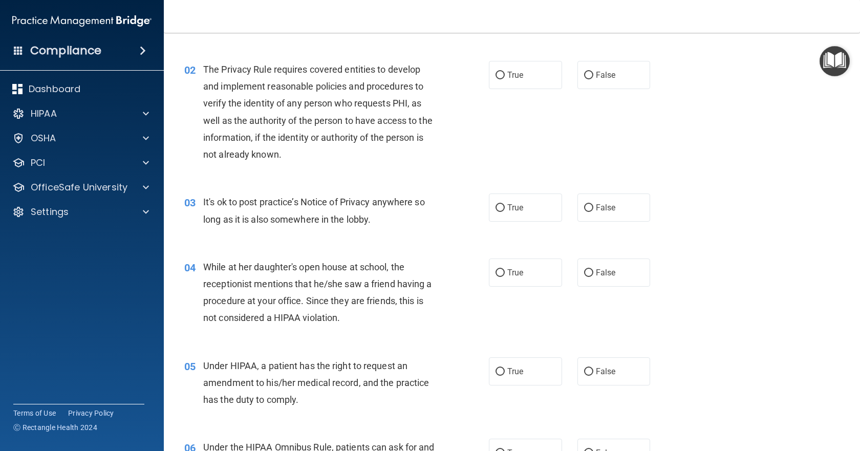
scroll to position [102, 0]
click at [588, 270] on input "False" at bounding box center [588, 273] width 9 height 8
radio input "true"
click at [584, 205] on input "False" at bounding box center [588, 208] width 9 height 8
radio input "true"
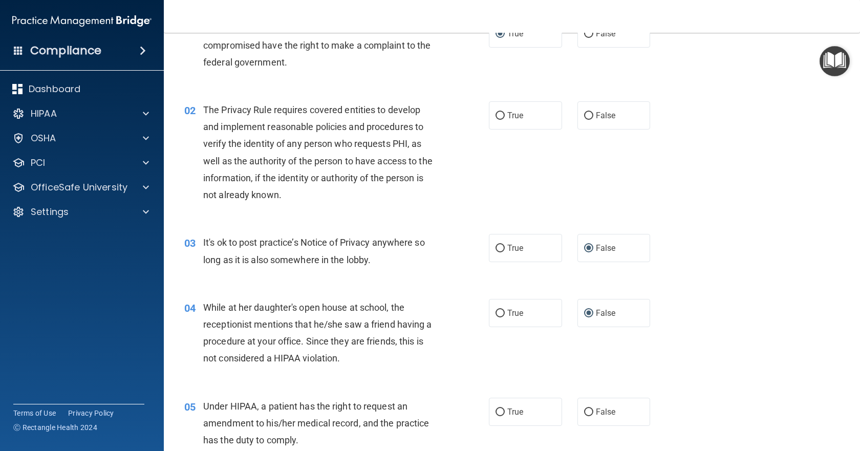
scroll to position [0, 0]
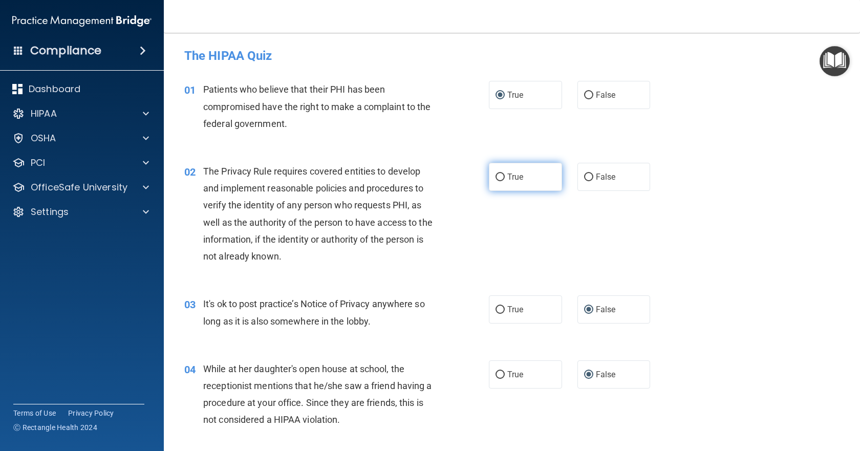
click at [495, 175] on input "True" at bounding box center [499, 178] width 9 height 8
radio input "true"
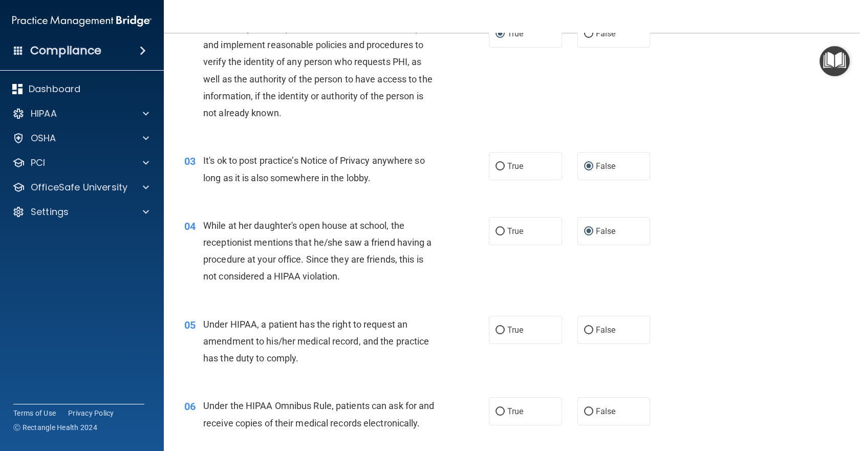
scroll to position [154, 0]
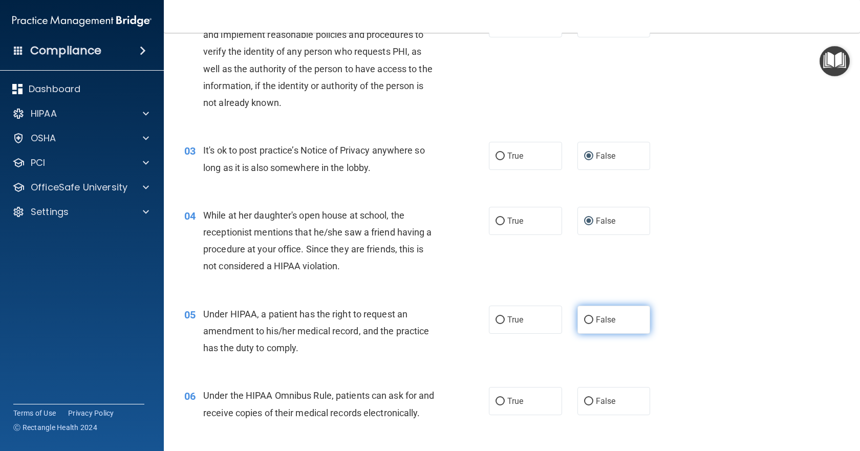
click at [584, 317] on input "False" at bounding box center [588, 320] width 9 height 8
radio input "true"
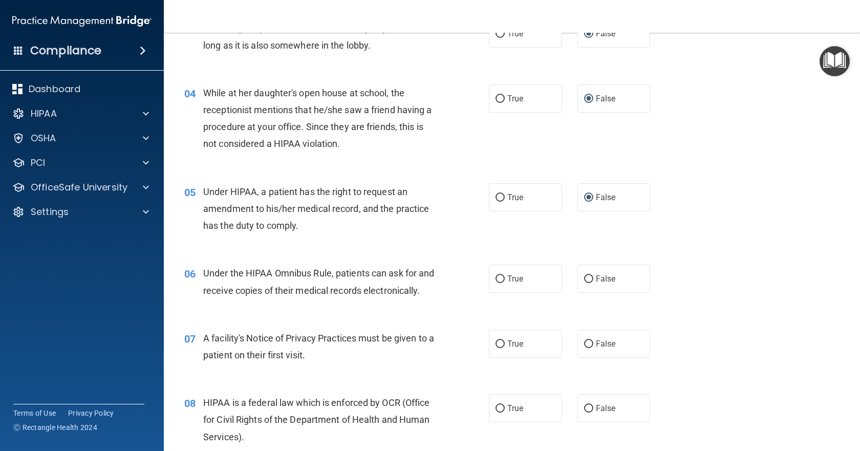
scroll to position [307, 0]
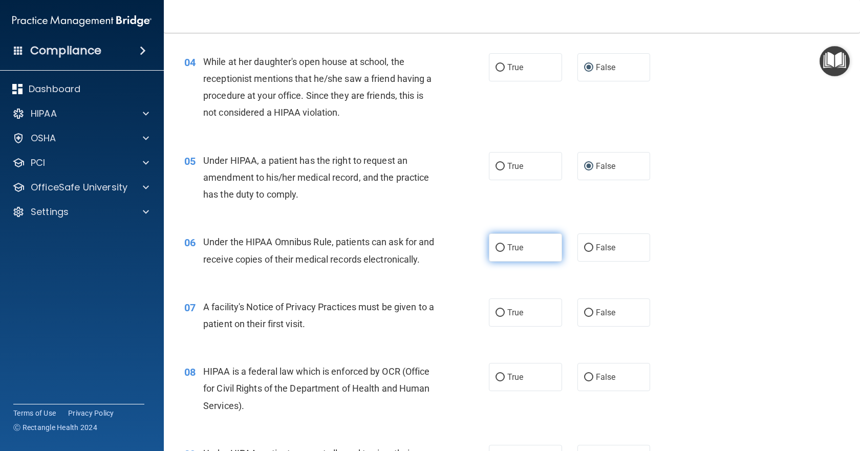
click at [496, 247] on input "True" at bounding box center [499, 248] width 9 height 8
radio input "true"
click at [495, 317] on input "True" at bounding box center [499, 313] width 9 height 8
radio input "true"
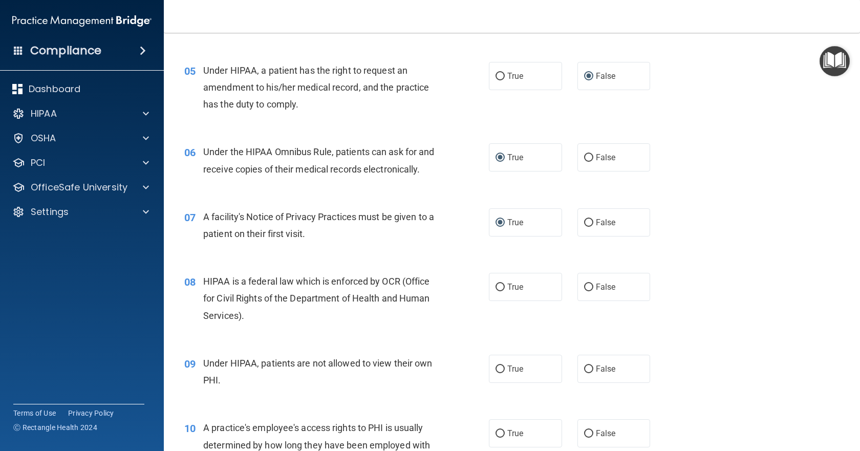
scroll to position [409, 0]
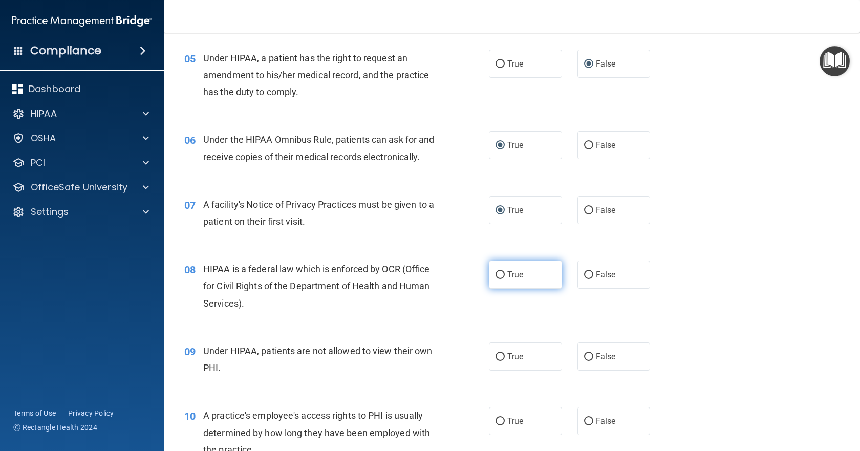
click at [497, 279] on input "True" at bounding box center [499, 275] width 9 height 8
radio input "true"
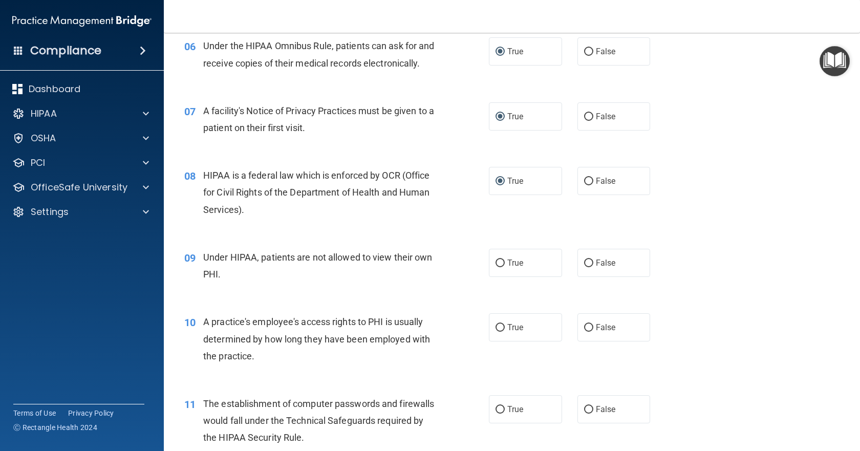
scroll to position [512, 0]
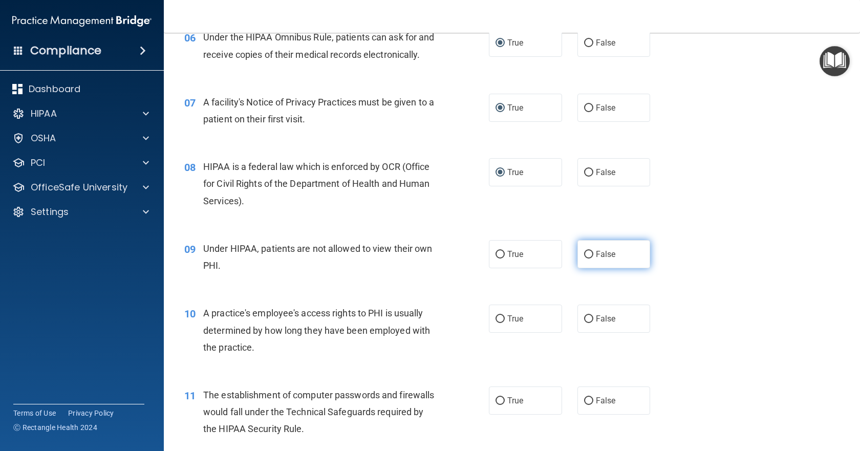
click at [584, 258] on input "False" at bounding box center [588, 255] width 9 height 8
radio input "true"
click at [584, 323] on input "False" at bounding box center [588, 319] width 9 height 8
radio input "true"
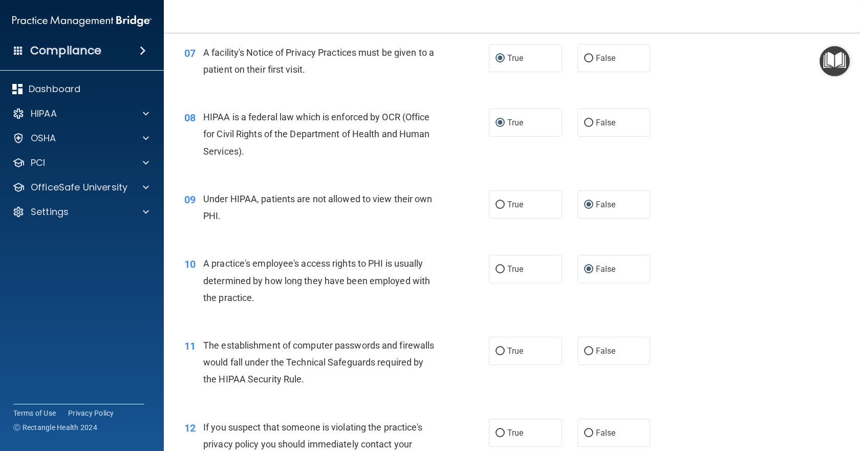
scroll to position [665, 0]
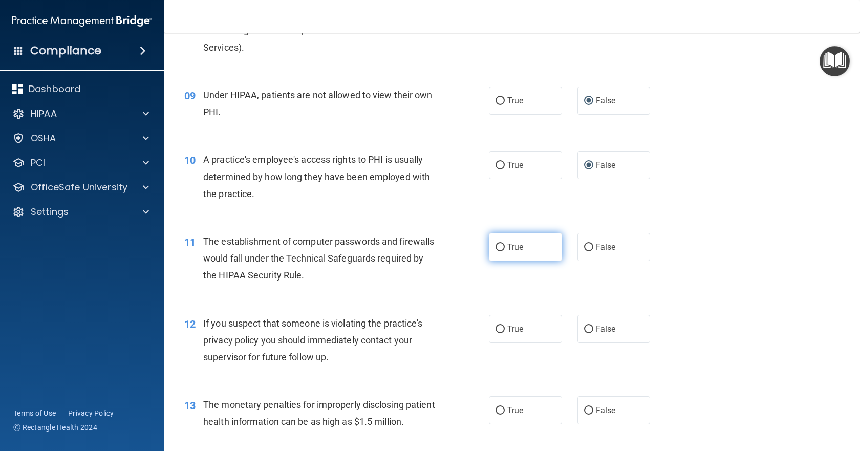
click at [497, 251] on input "True" at bounding box center [499, 248] width 9 height 8
radio input "true"
click at [499, 333] on input "True" at bounding box center [499, 330] width 9 height 8
radio input "true"
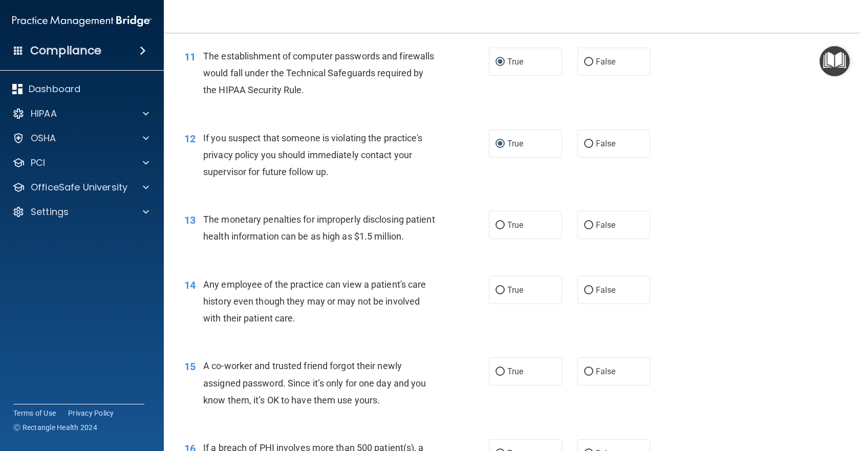
scroll to position [870, 0]
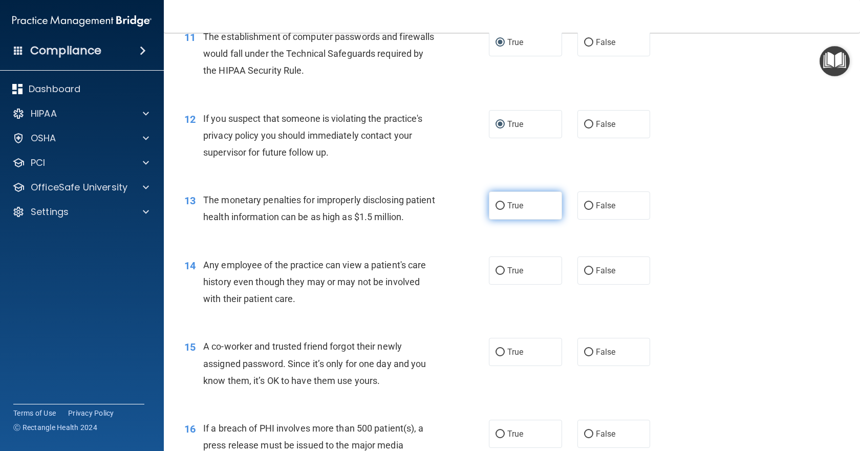
click at [497, 210] on input "True" at bounding box center [499, 206] width 9 height 8
radio input "true"
click at [588, 275] on input "False" at bounding box center [588, 271] width 9 height 8
radio input "true"
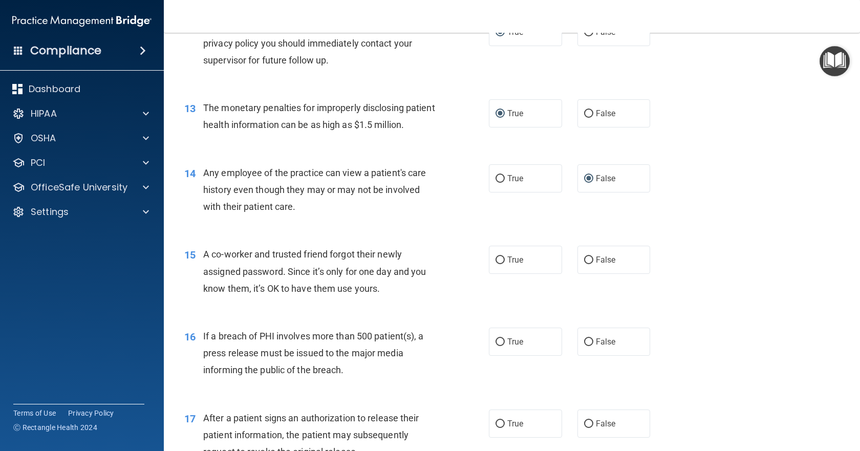
scroll to position [972, 0]
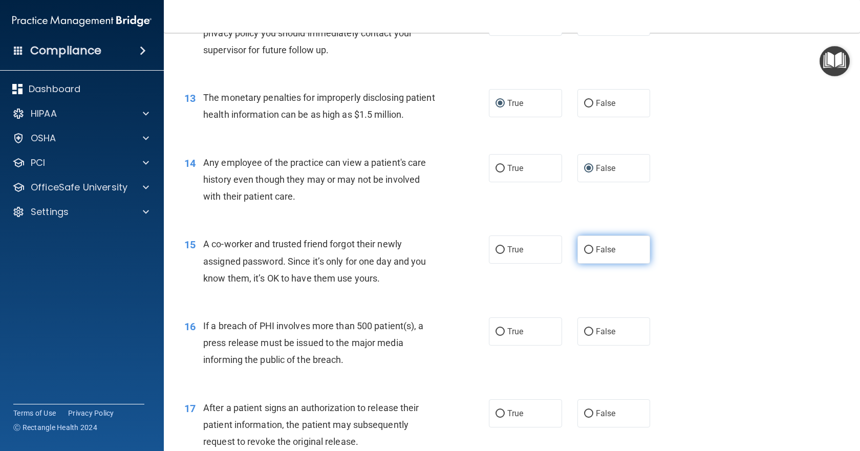
click at [584, 254] on input "False" at bounding box center [588, 250] width 9 height 8
radio input "true"
click at [497, 336] on input "True" at bounding box center [499, 332] width 9 height 8
radio input "true"
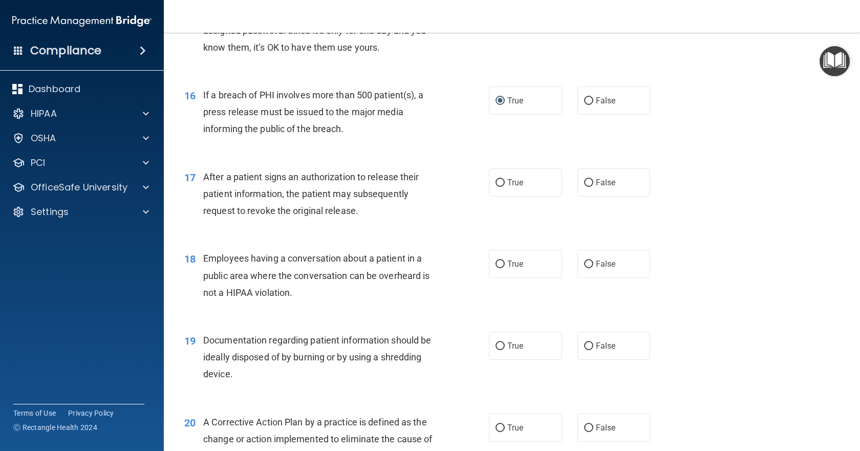
scroll to position [1228, 0]
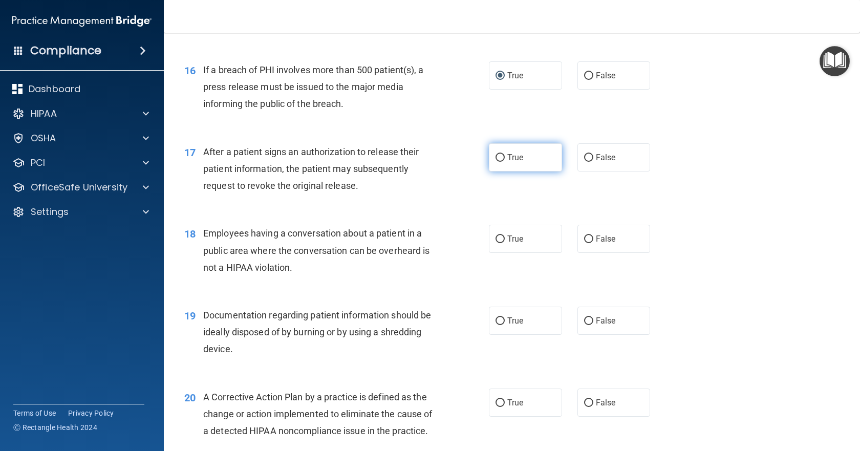
click at [495, 162] on input "True" at bounding box center [499, 158] width 9 height 8
radio input "true"
click at [587, 243] on input "False" at bounding box center [588, 239] width 9 height 8
radio input "true"
click at [495, 325] on input "True" at bounding box center [499, 321] width 9 height 8
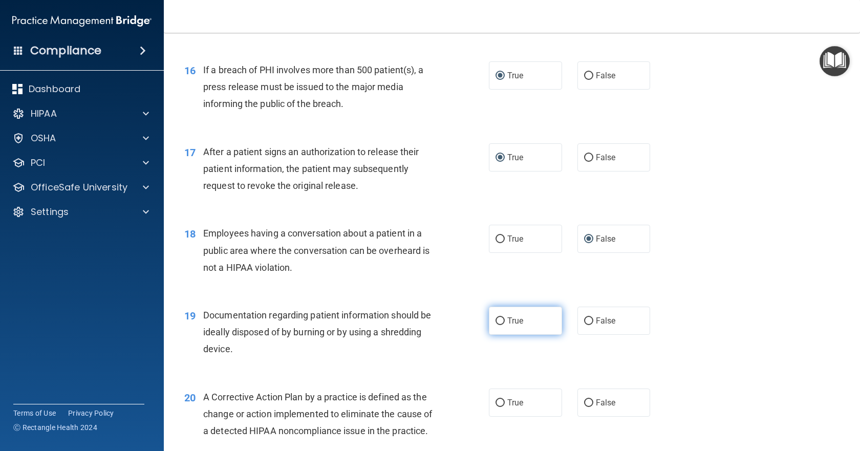
radio input "true"
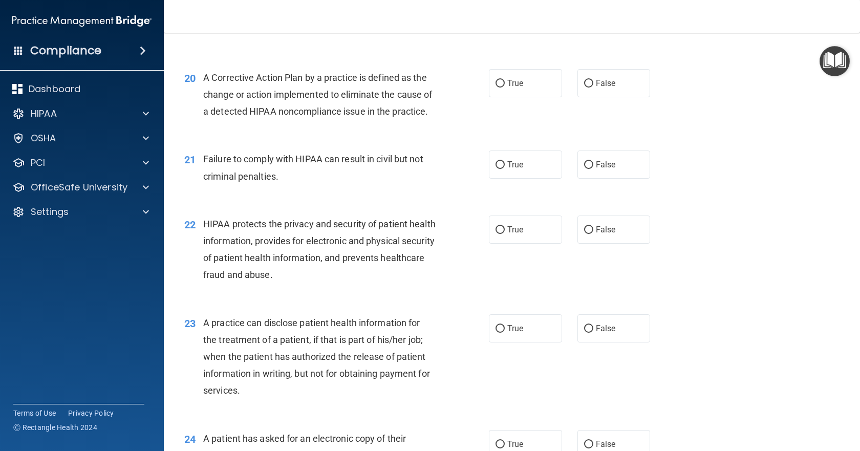
scroll to position [1587, 0]
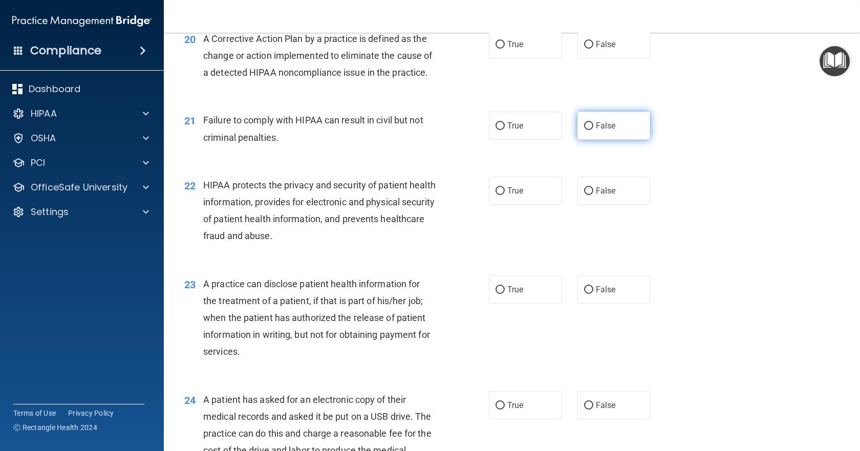
click at [586, 130] on input "False" at bounding box center [588, 126] width 9 height 8
radio input "true"
click at [495, 49] on input "True" at bounding box center [499, 45] width 9 height 8
radio input "true"
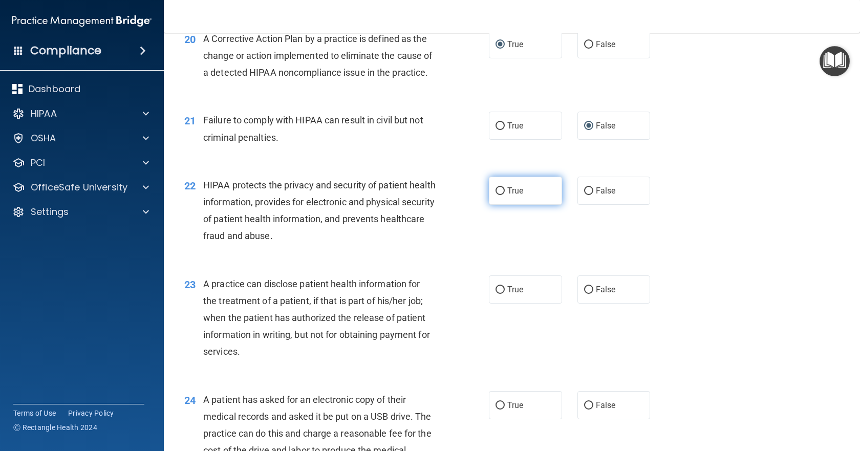
click at [499, 195] on input "True" at bounding box center [499, 191] width 9 height 8
radio input "true"
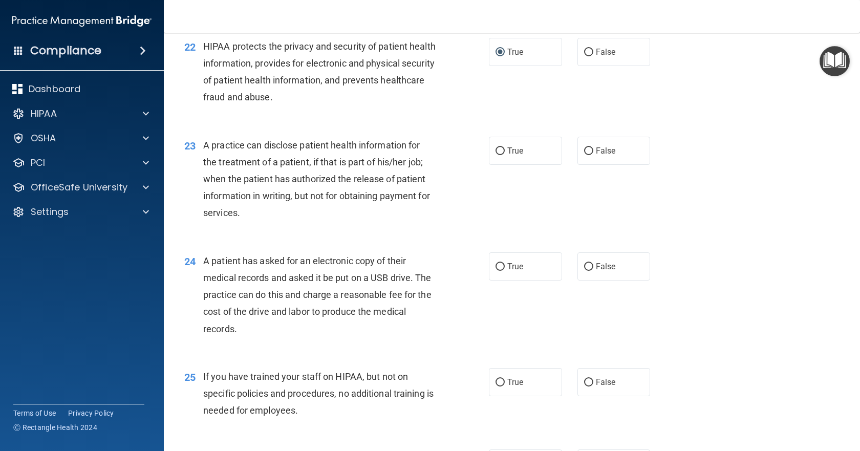
scroll to position [1740, 0]
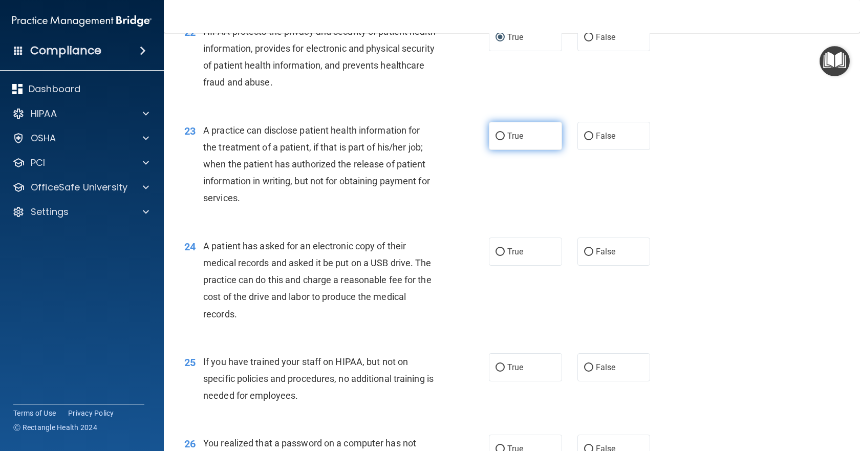
click at [497, 140] on input "True" at bounding box center [499, 137] width 9 height 8
radio input "true"
click at [497, 140] on input "True" at bounding box center [499, 137] width 9 height 8
click at [584, 140] on input "False" at bounding box center [588, 137] width 9 height 8
radio input "true"
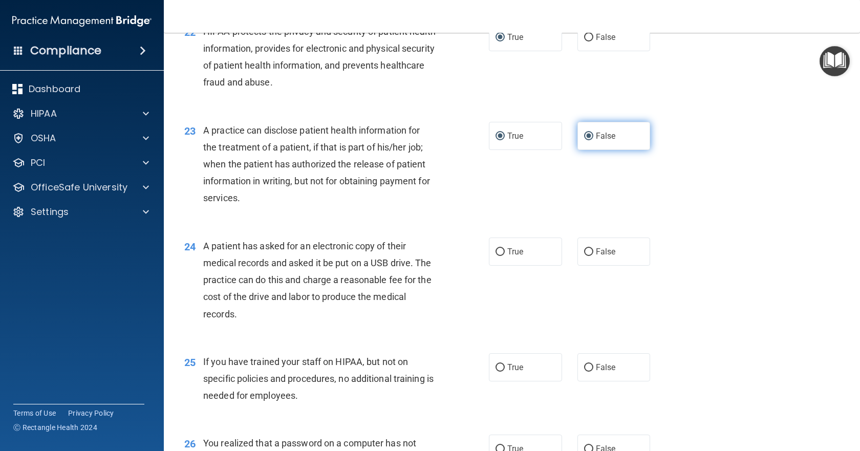
radio input "false"
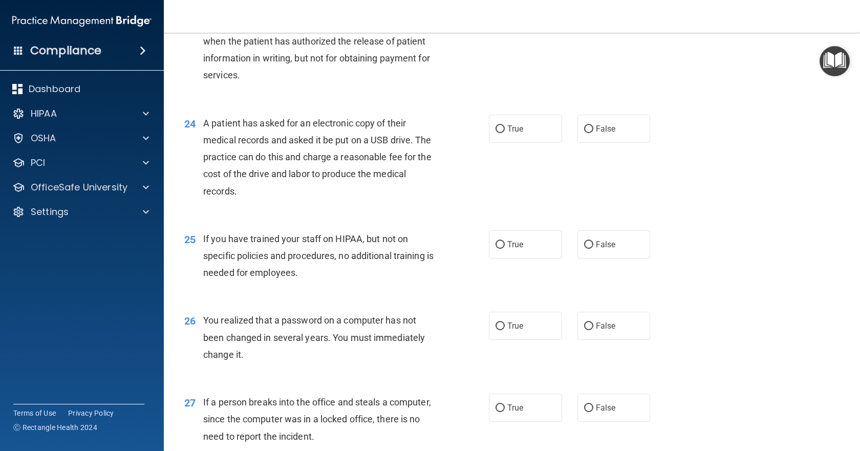
scroll to position [1894, 0]
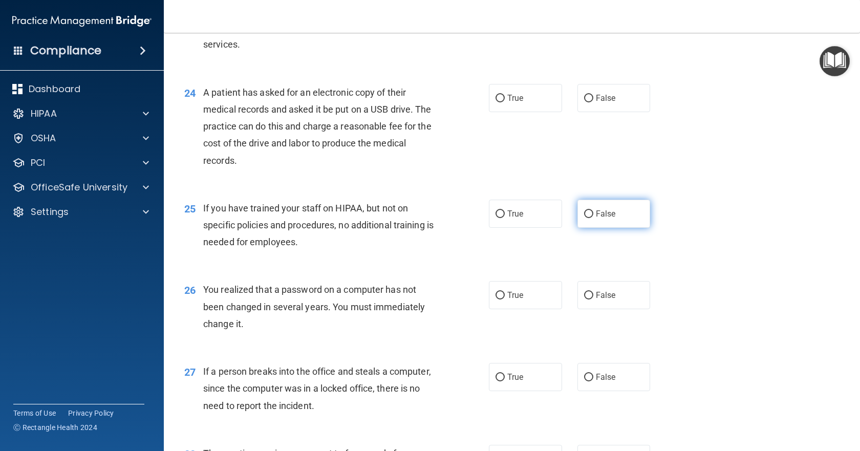
click at [584, 218] on input "False" at bounding box center [588, 214] width 9 height 8
radio input "true"
click at [496, 102] on input "True" at bounding box center [499, 99] width 9 height 8
radio input "true"
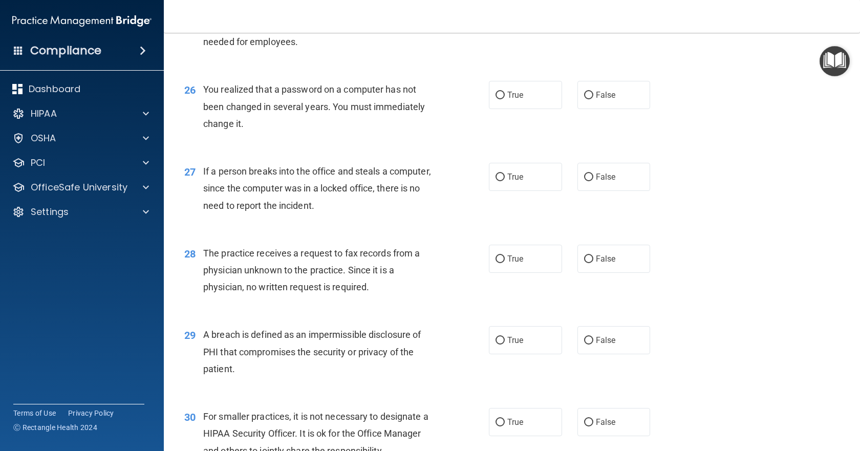
scroll to position [2098, 0]
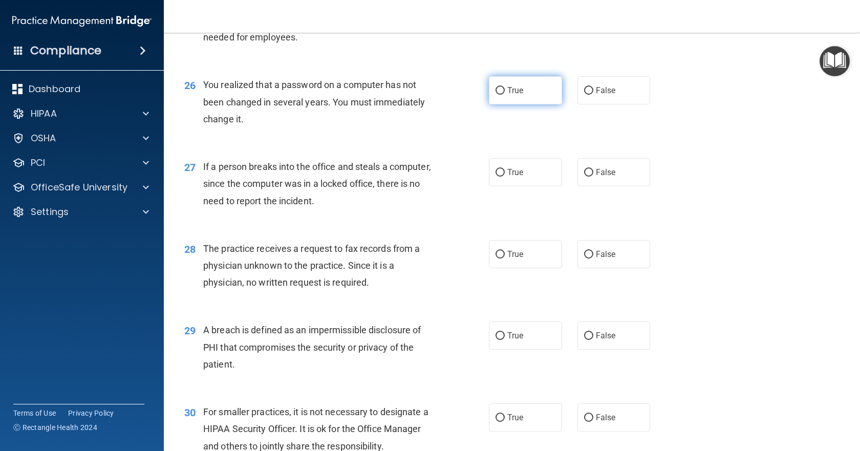
click at [495, 95] on input "True" at bounding box center [499, 91] width 9 height 8
radio input "true"
click at [584, 177] on input "False" at bounding box center [588, 173] width 9 height 8
radio input "true"
click at [583, 268] on label "False" at bounding box center [613, 254] width 73 height 28
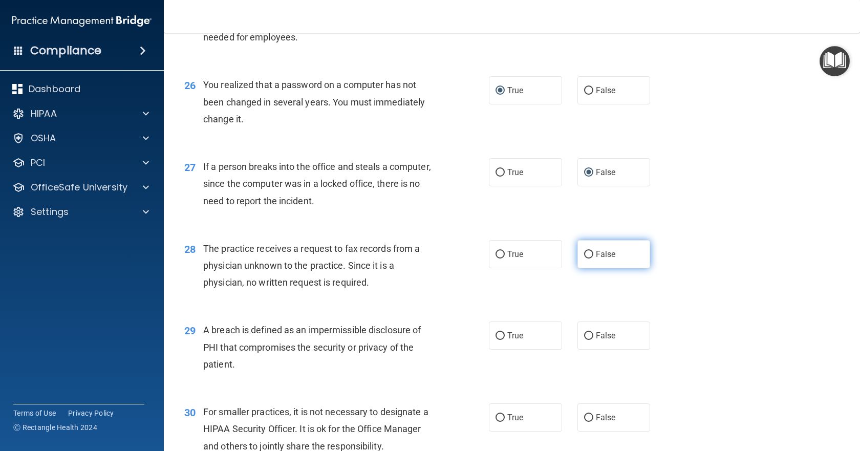
click at [584, 258] on input "False" at bounding box center [588, 255] width 9 height 8
radio input "true"
click at [497, 340] on input "True" at bounding box center [499, 336] width 9 height 8
radio input "true"
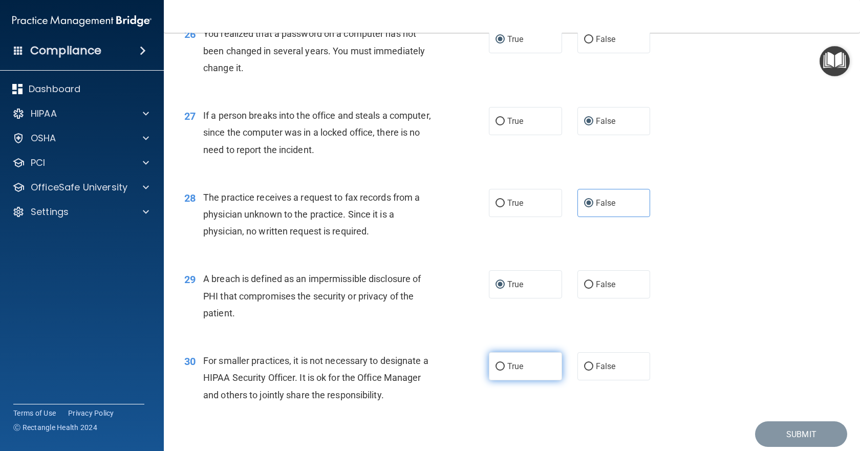
scroll to position [2238, 0]
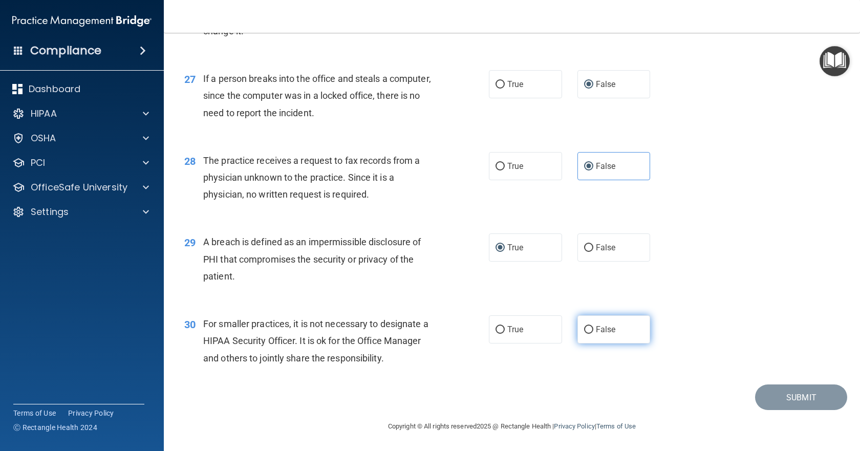
click at [584, 328] on input "False" at bounding box center [588, 330] width 9 height 8
radio input "true"
click at [791, 402] on button "Submit" at bounding box center [801, 397] width 92 height 26
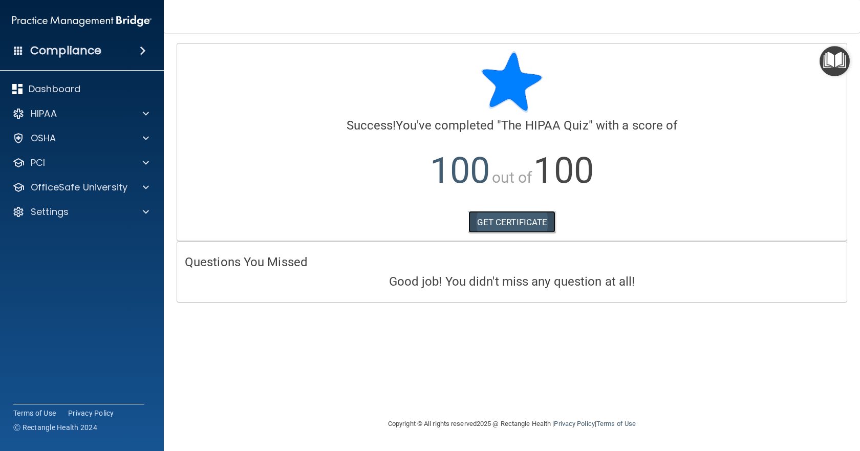
click at [504, 218] on link "GET CERTIFICATE" at bounding box center [512, 222] width 88 height 23
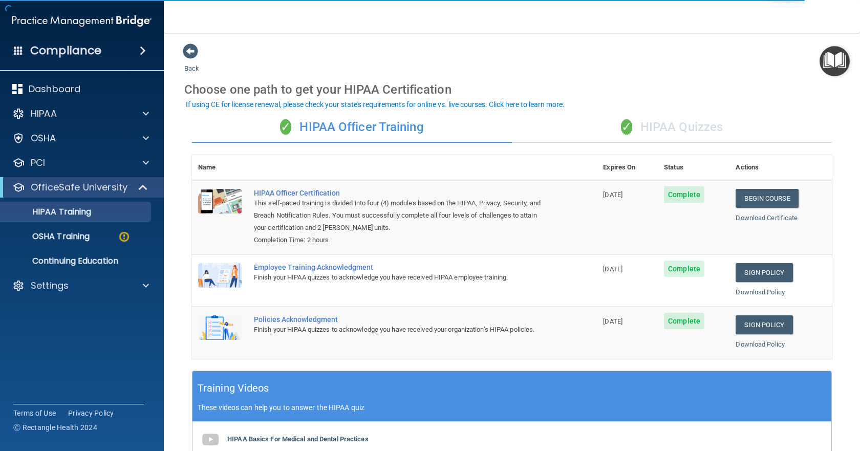
click at [651, 126] on div "✓ HIPAA Quizzes" at bounding box center [672, 127] width 320 height 31
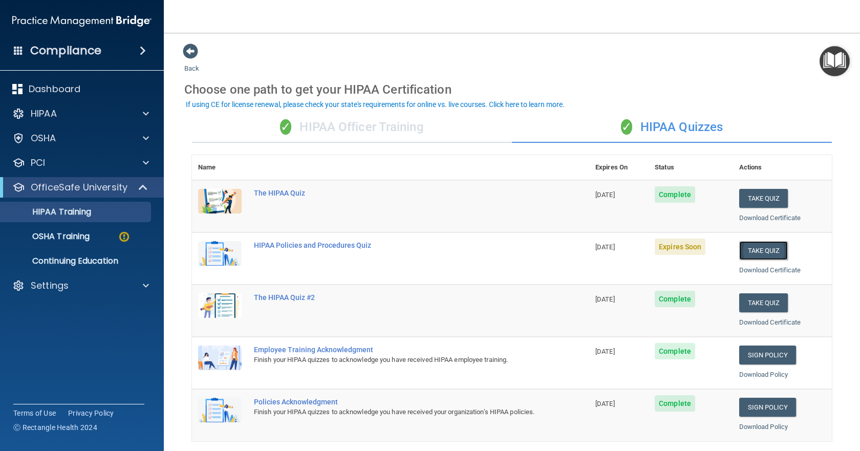
click at [743, 252] on button "Take Quiz" at bounding box center [763, 250] width 49 height 19
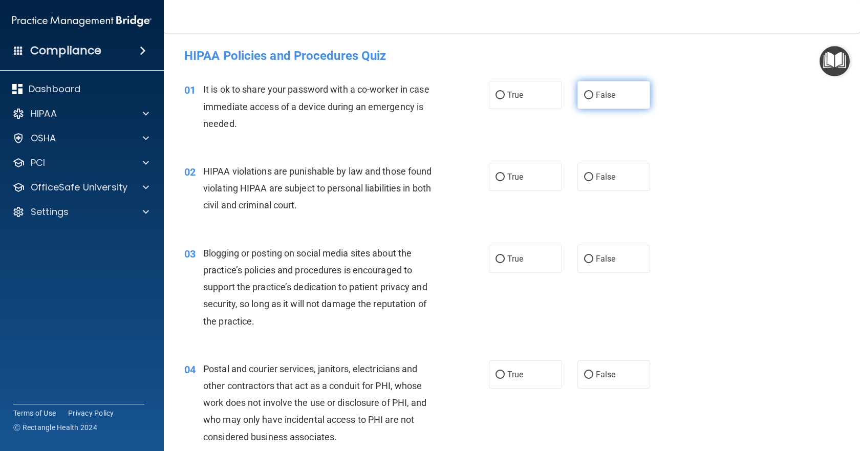
click at [584, 98] on input "False" at bounding box center [588, 96] width 9 height 8
radio input "true"
click at [495, 178] on input "True" at bounding box center [499, 178] width 9 height 8
radio input "true"
click at [584, 257] on input "False" at bounding box center [588, 259] width 9 height 8
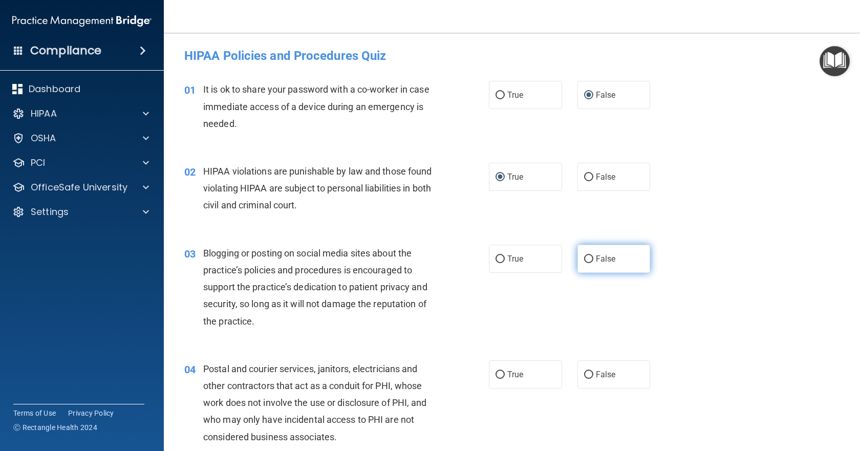
radio input "true"
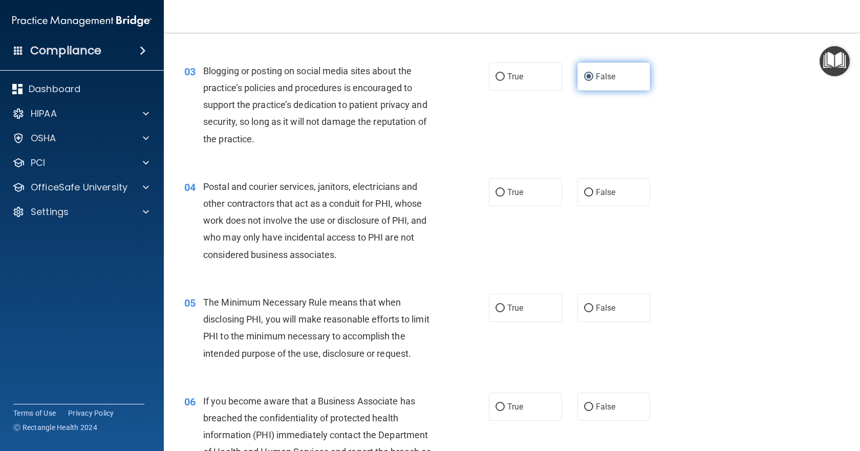
scroll to position [205, 0]
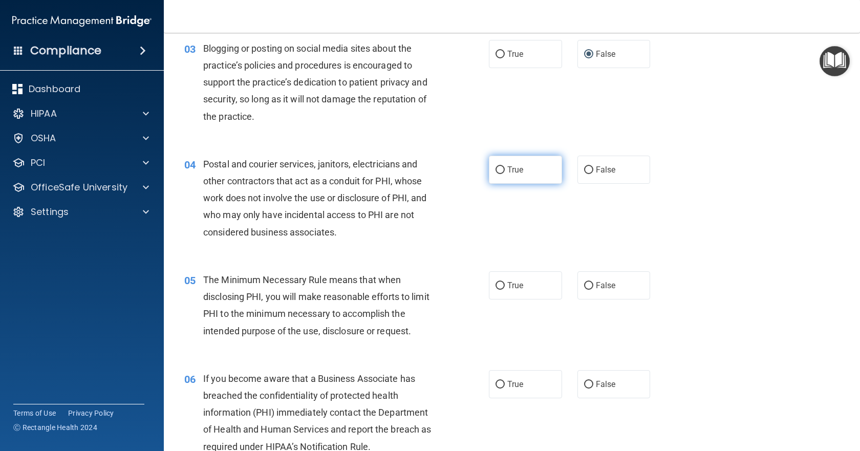
click at [498, 171] on input "True" at bounding box center [499, 170] width 9 height 8
radio input "true"
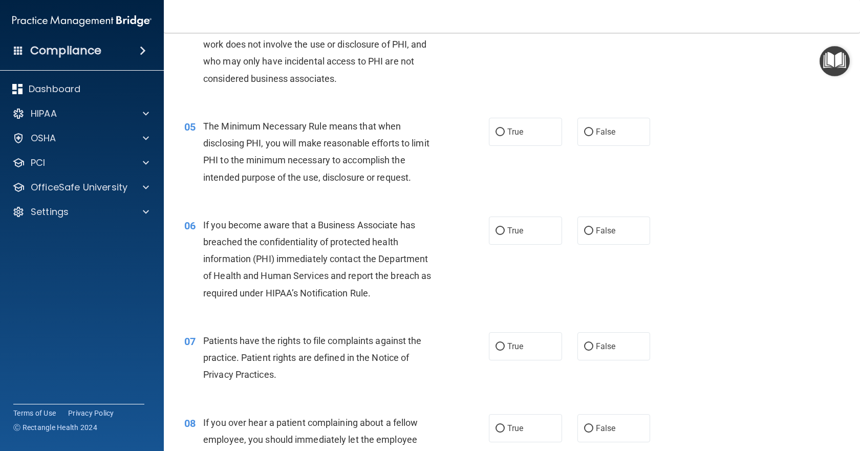
scroll to position [409, 0]
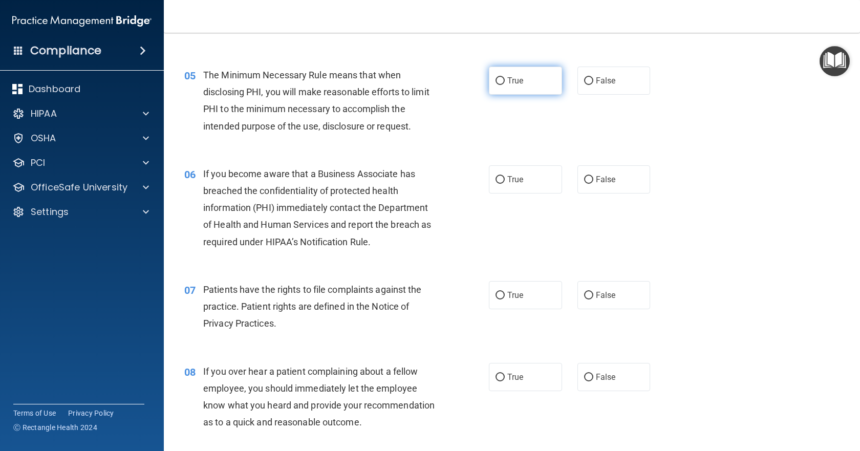
click at [495, 84] on input "True" at bounding box center [499, 81] width 9 height 8
radio input "true"
drag, startPoint x: 494, startPoint y: 181, endPoint x: 481, endPoint y: 213, distance: 34.6
click at [664, 165] on ng-form "06 If you become aware that a Business Associate has breached the confidentiali…" at bounding box center [664, 165] width 0 height 0
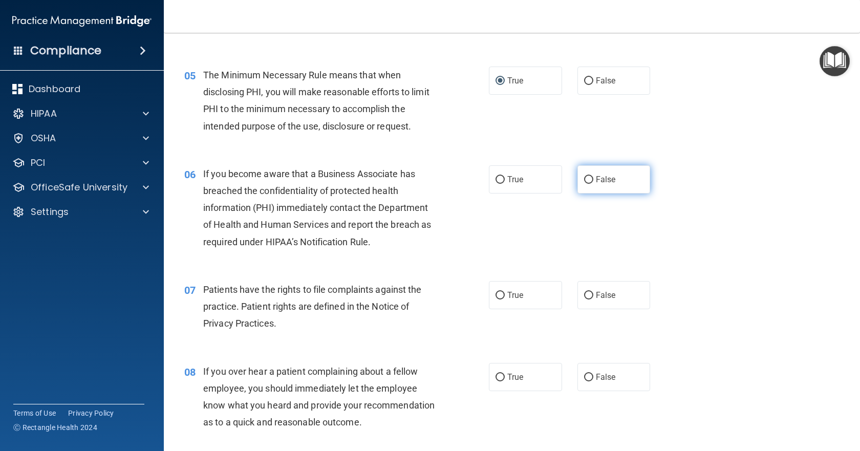
click at [585, 181] on input "False" at bounding box center [588, 180] width 9 height 8
radio input "true"
click at [497, 296] on input "True" at bounding box center [499, 296] width 9 height 8
radio input "true"
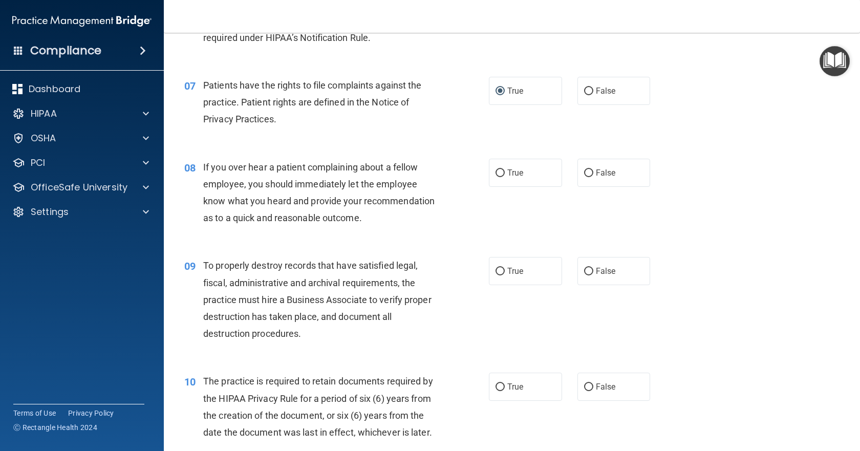
scroll to position [614, 0]
click at [584, 170] on input "False" at bounding box center [588, 173] width 9 height 8
radio input "true"
click at [584, 275] on input "False" at bounding box center [588, 271] width 9 height 8
radio input "true"
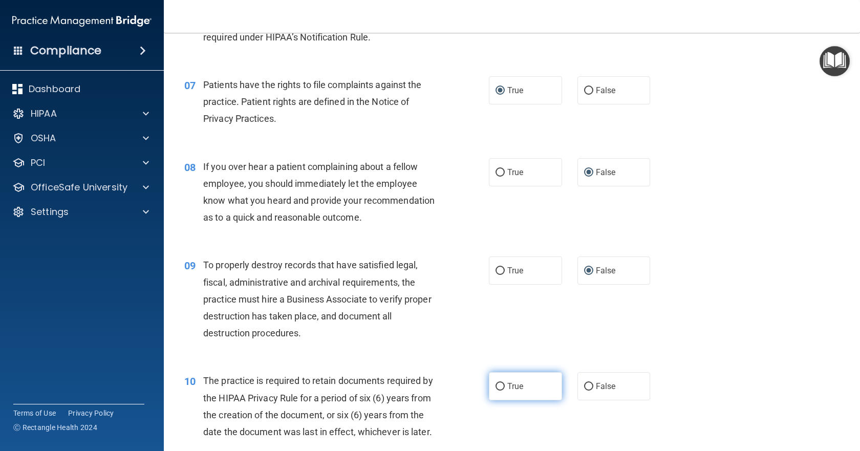
click at [495, 391] on input "True" at bounding box center [499, 387] width 9 height 8
radio input "true"
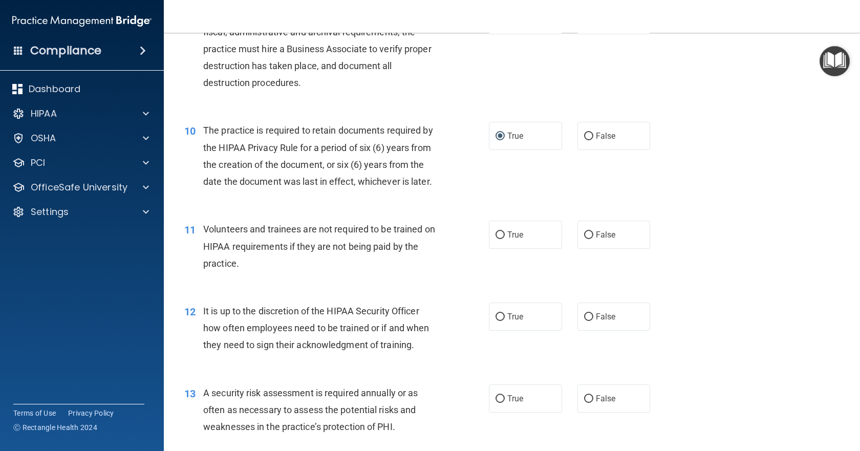
scroll to position [870, 0]
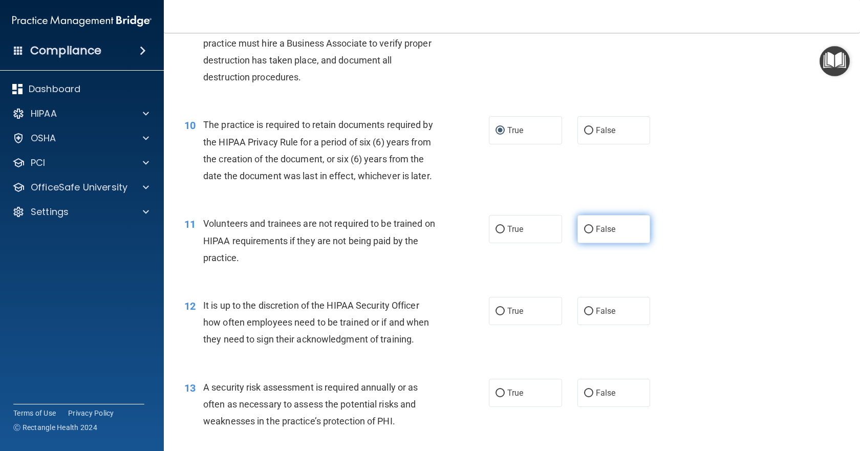
click at [586, 233] on input "False" at bounding box center [588, 230] width 9 height 8
radio input "true"
click at [587, 315] on input "False" at bounding box center [588, 312] width 9 height 8
radio input "true"
drag, startPoint x: 492, startPoint y: 424, endPoint x: 500, endPoint y: 425, distance: 7.2
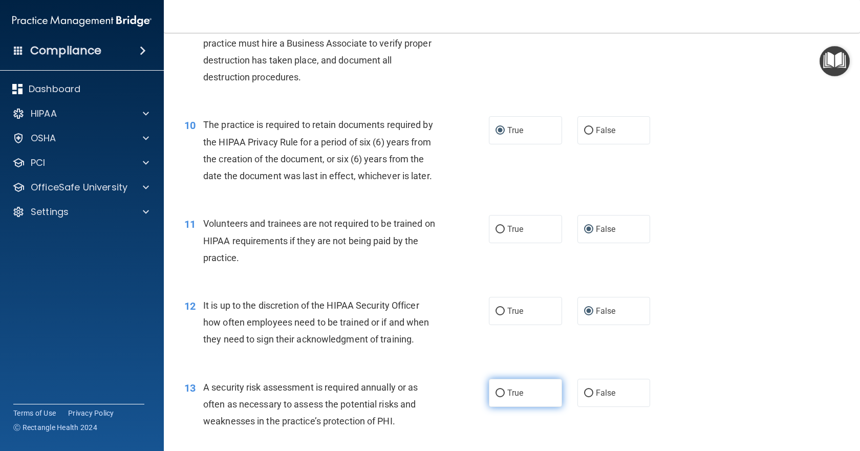
click at [495, 397] on input "True" at bounding box center [499, 393] width 9 height 8
radio input "true"
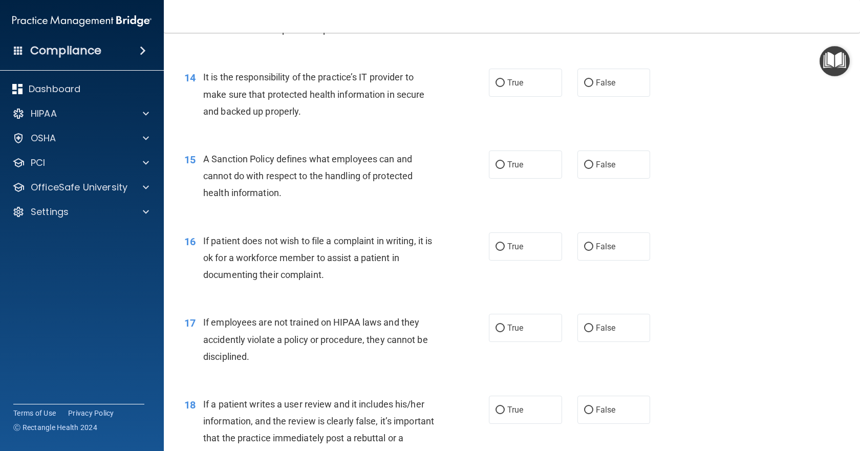
scroll to position [1280, 0]
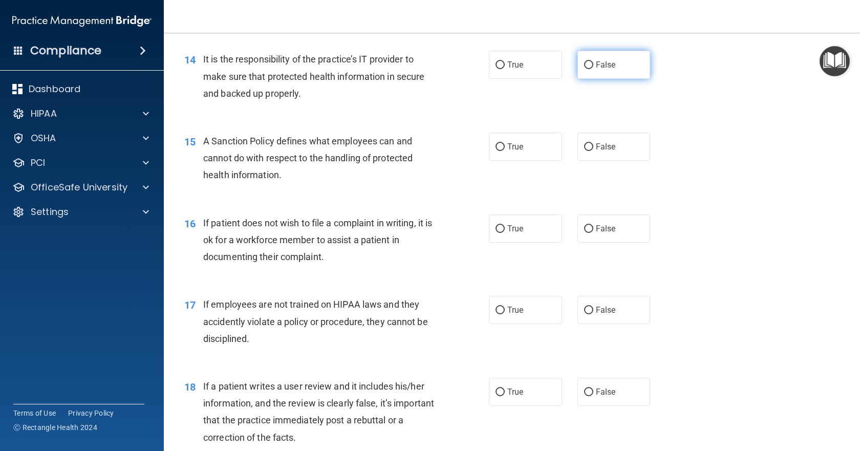
click at [584, 69] on input "False" at bounding box center [588, 65] width 9 height 8
radio input "true"
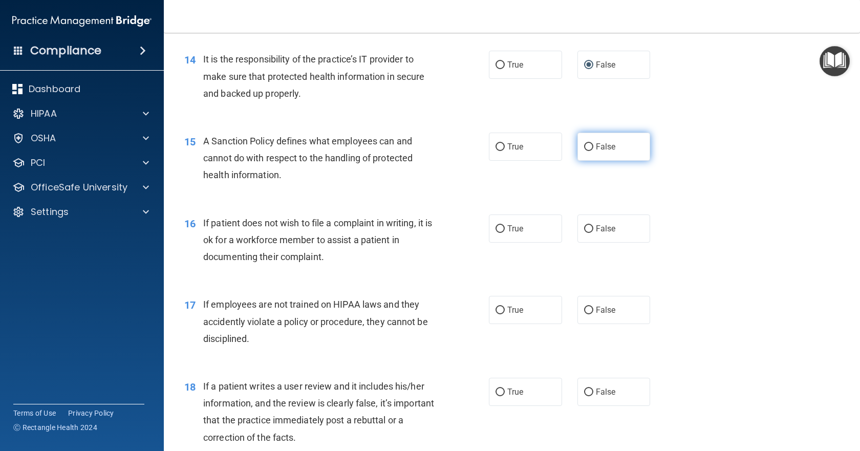
click at [585, 151] on input "False" at bounding box center [588, 147] width 9 height 8
radio input "true"
click at [495, 233] on input "True" at bounding box center [499, 229] width 9 height 8
radio input "true"
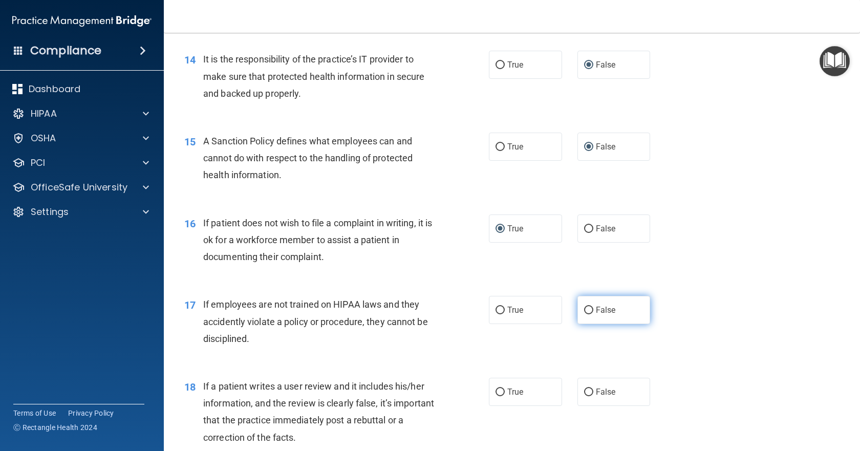
click at [586, 314] on input "False" at bounding box center [588, 311] width 9 height 8
radio input "true"
click at [584, 396] on input "False" at bounding box center [588, 392] width 9 height 8
radio input "true"
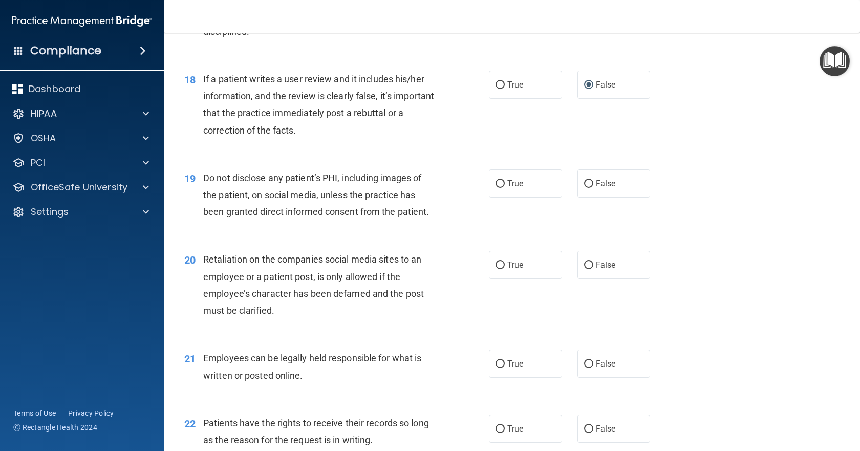
scroll to position [1638, 0]
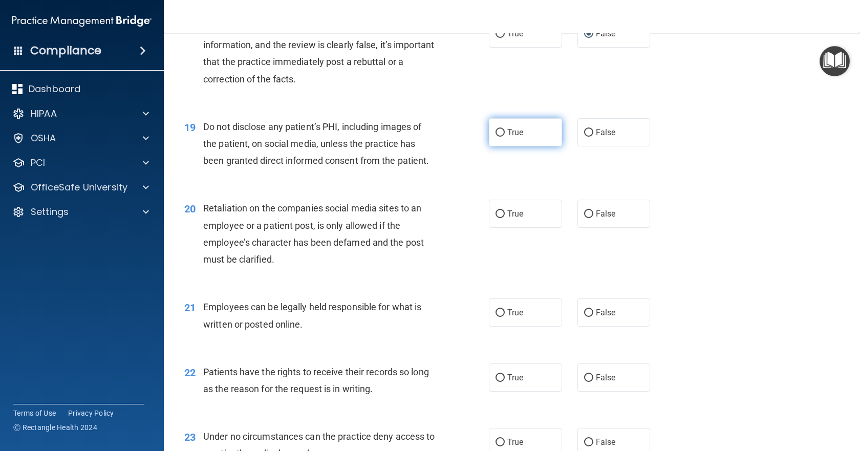
click at [495, 137] on input "True" at bounding box center [499, 133] width 9 height 8
radio input "true"
click at [584, 218] on input "False" at bounding box center [588, 214] width 9 height 8
radio input "true"
click at [497, 317] on input "True" at bounding box center [499, 313] width 9 height 8
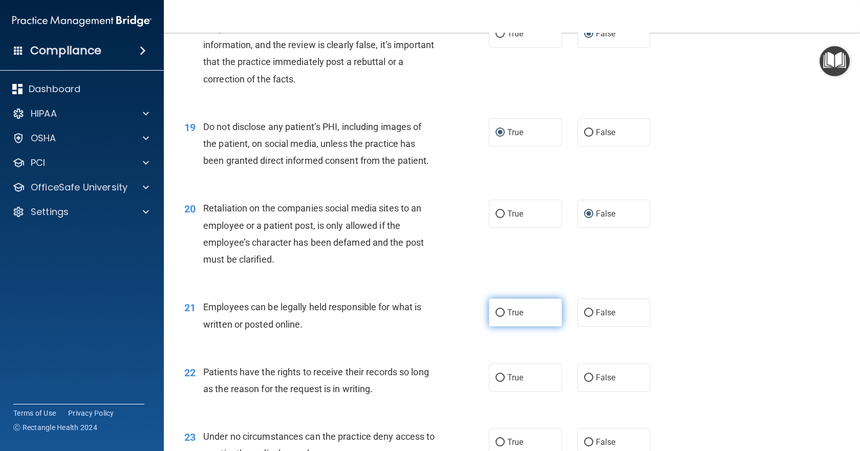
radio input "true"
click at [584, 382] on input "False" at bounding box center [588, 378] width 9 height 8
radio input "true"
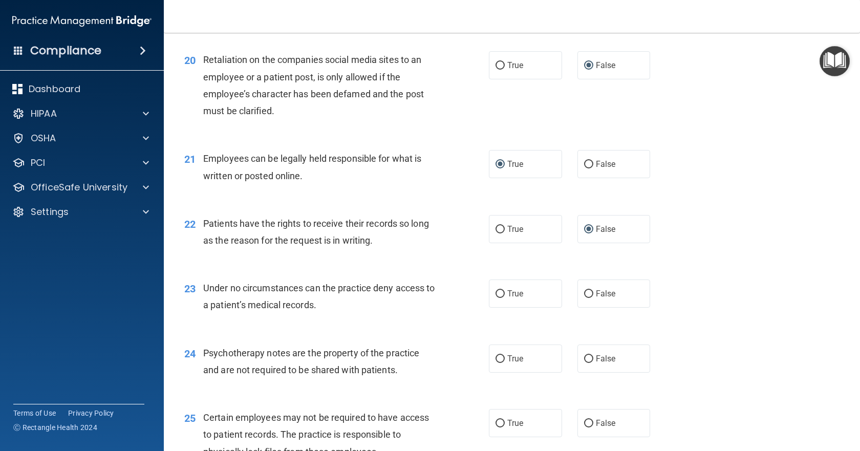
scroll to position [1791, 0]
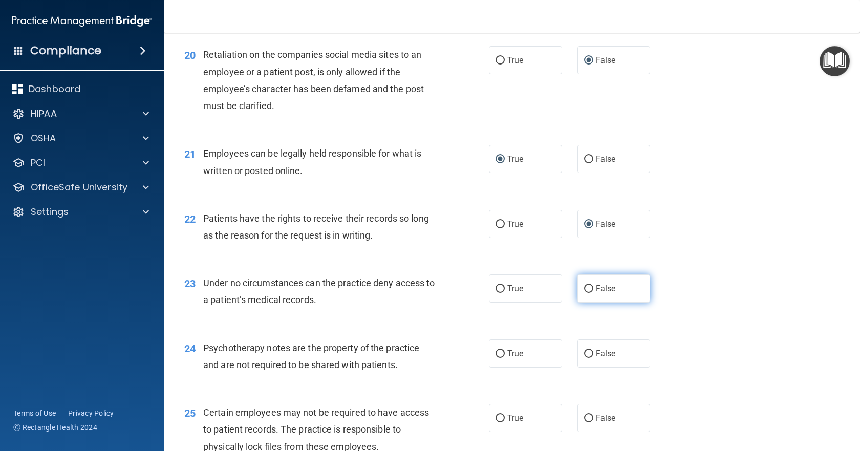
click at [584, 293] on input "False" at bounding box center [588, 289] width 9 height 8
radio input "true"
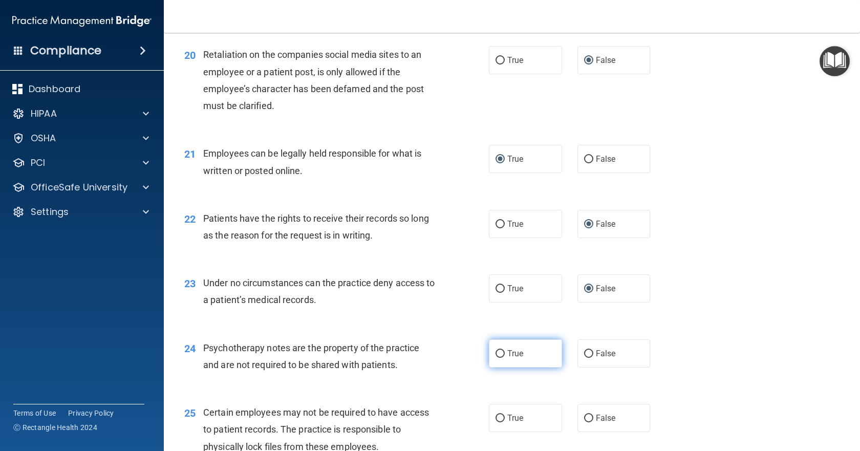
click at [498, 358] on input "True" at bounding box center [499, 354] width 9 height 8
radio input "true"
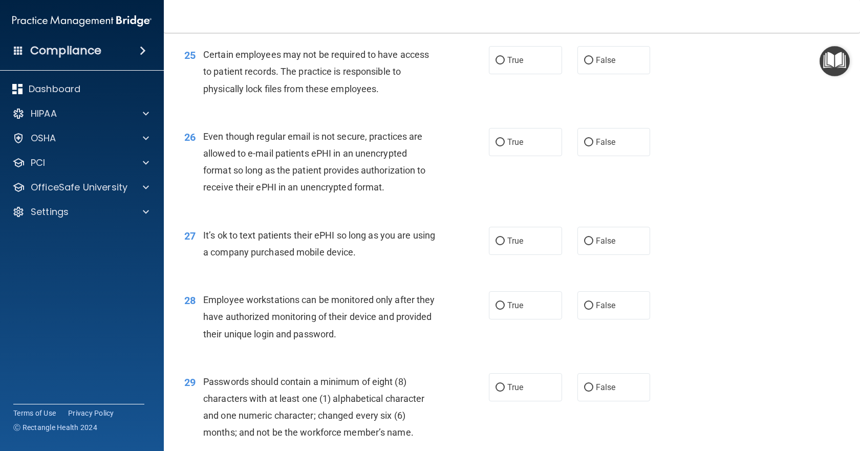
scroll to position [2150, 0]
click at [498, 64] on input "True" at bounding box center [499, 60] width 9 height 8
radio input "true"
click at [495, 146] on input "True" at bounding box center [499, 142] width 9 height 8
radio input "true"
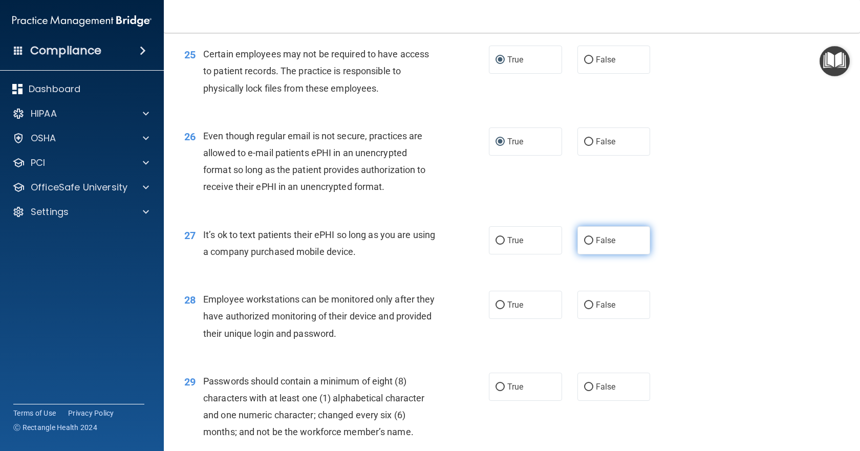
click at [585, 245] on input "False" at bounding box center [588, 241] width 9 height 8
radio input "true"
click at [586, 309] on input "False" at bounding box center [588, 305] width 9 height 8
radio input "true"
click at [495, 309] on input "True" at bounding box center [499, 305] width 9 height 8
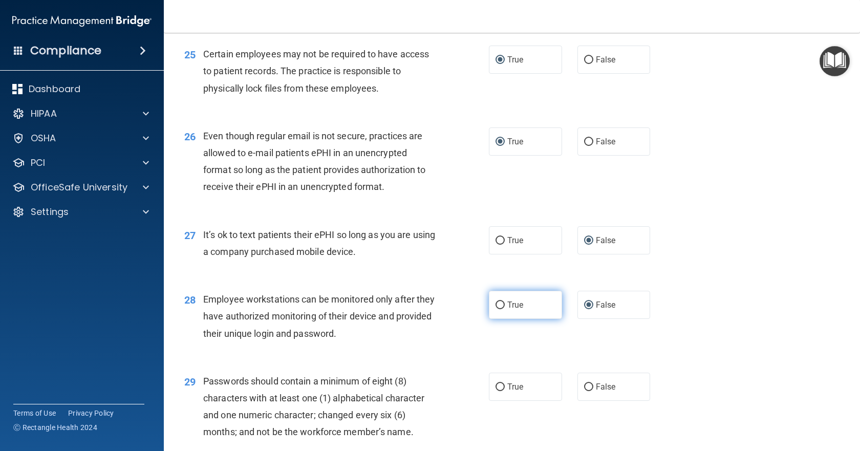
radio input "true"
radio input "false"
click at [584, 391] on input "False" at bounding box center [588, 387] width 9 height 8
radio input "true"
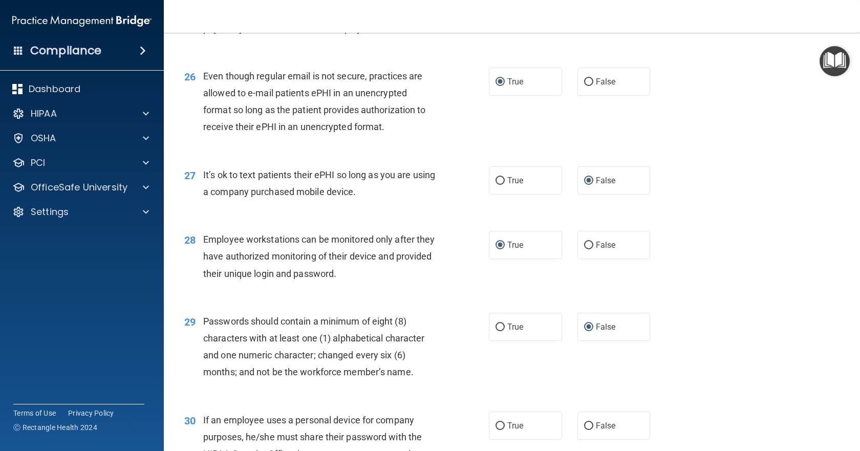
scroll to position [2303, 0]
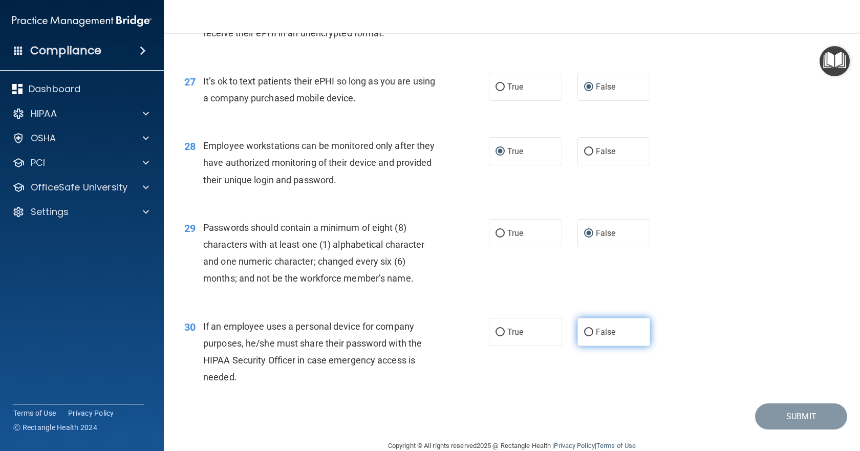
click at [584, 336] on input "False" at bounding box center [588, 333] width 9 height 8
radio input "true"
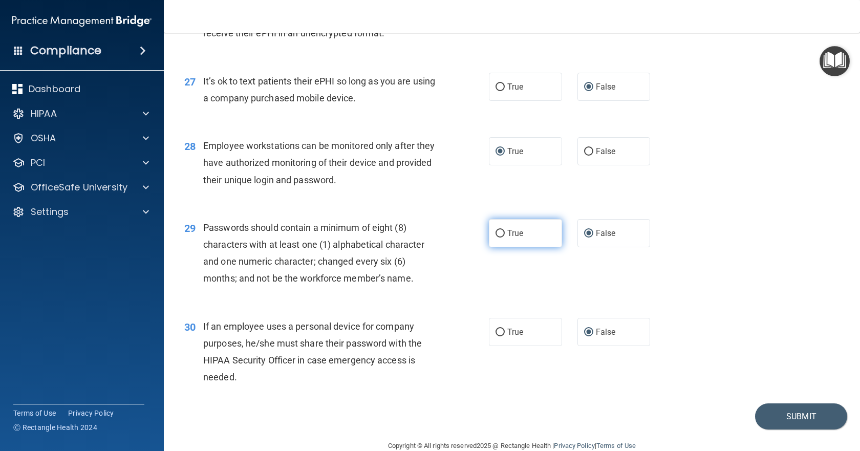
click at [496, 237] on input "True" at bounding box center [499, 234] width 9 height 8
radio input "true"
radio input "false"
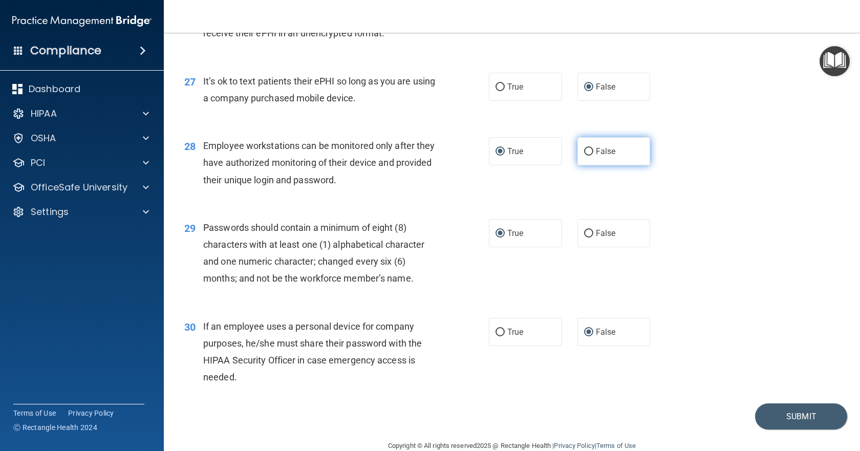
click at [584, 156] on input "False" at bounding box center [588, 152] width 9 height 8
radio input "true"
radio input "false"
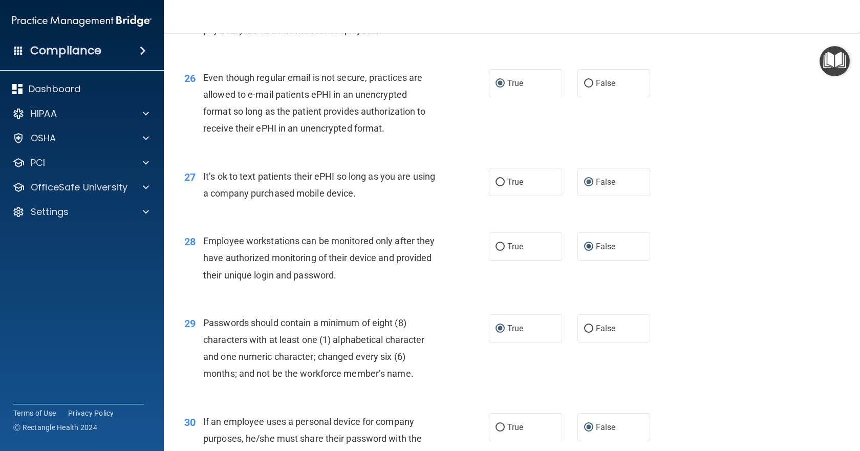
scroll to position [2201, 0]
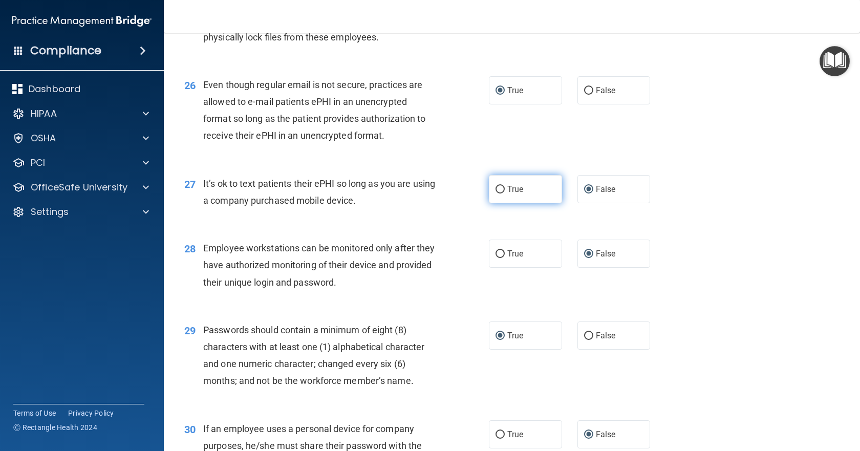
click at [489, 203] on label "True" at bounding box center [525, 189] width 73 height 28
click at [495, 193] on input "True" at bounding box center [499, 190] width 9 height 8
radio input "true"
radio input "false"
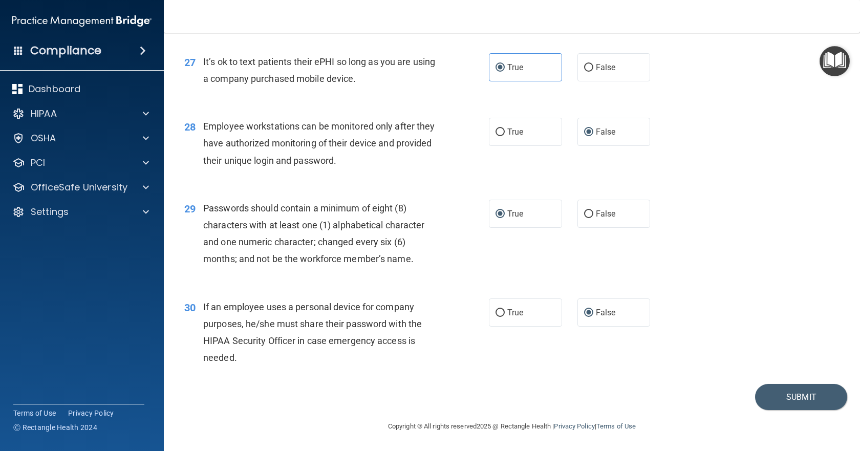
scroll to position [2356, 0]
click at [771, 387] on button "Submit" at bounding box center [801, 397] width 92 height 26
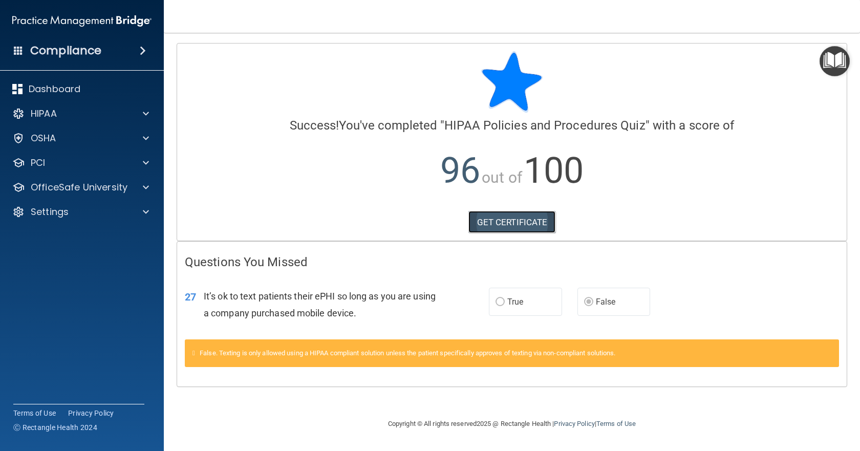
click at [514, 223] on link "GET CERTIFICATE" at bounding box center [512, 222] width 88 height 23
click at [595, 302] on label "False" at bounding box center [613, 302] width 73 height 28
click at [541, 226] on link "GET CERTIFICATE" at bounding box center [512, 222] width 88 height 23
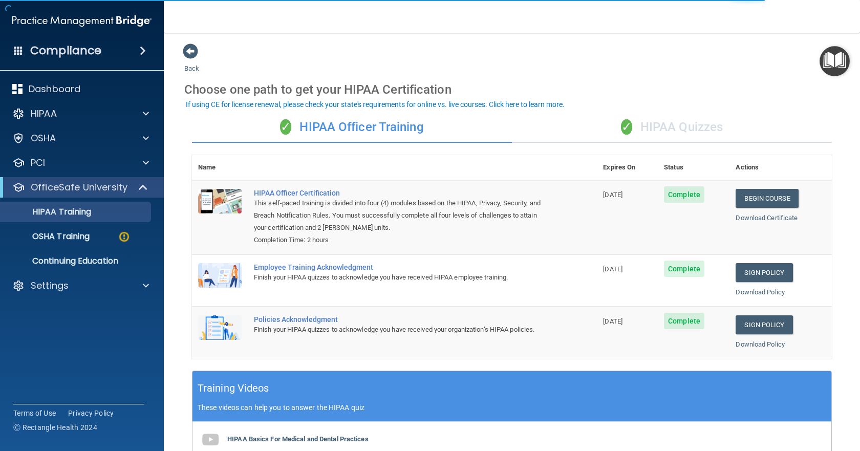
click at [664, 127] on div "✓ HIPAA Quizzes" at bounding box center [672, 127] width 320 height 31
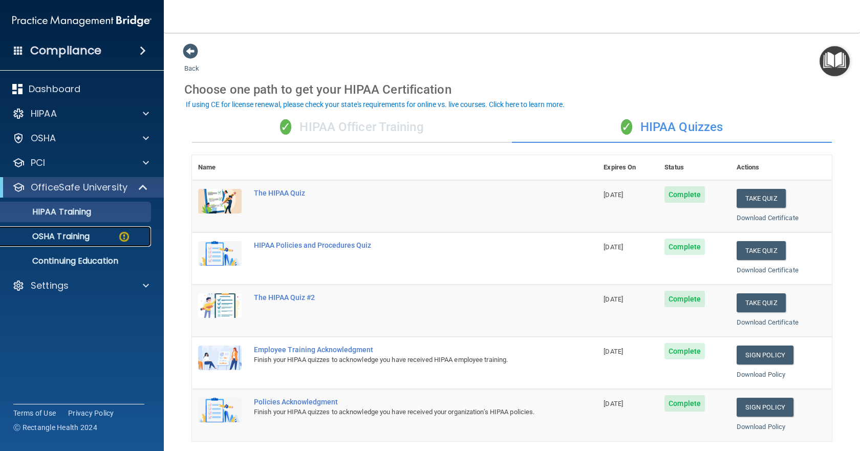
click at [75, 232] on p "OSHA Training" at bounding box center [48, 236] width 83 height 10
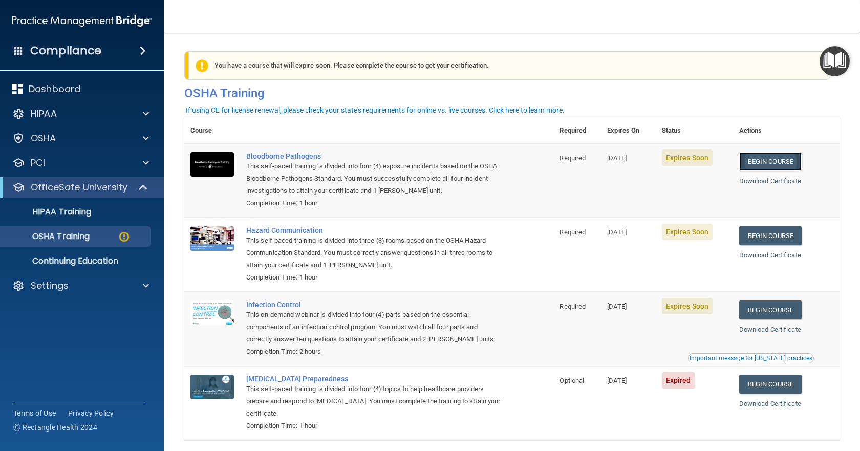
click at [764, 165] on link "Begin Course" at bounding box center [770, 161] width 62 height 19
click at [775, 182] on link "Download Certificate" at bounding box center [770, 181] width 62 height 8
click at [752, 163] on link "Begin Course" at bounding box center [770, 161] width 62 height 19
click at [756, 235] on link "Begin Course" at bounding box center [770, 235] width 62 height 19
